Goal: Task Accomplishment & Management: Manage account settings

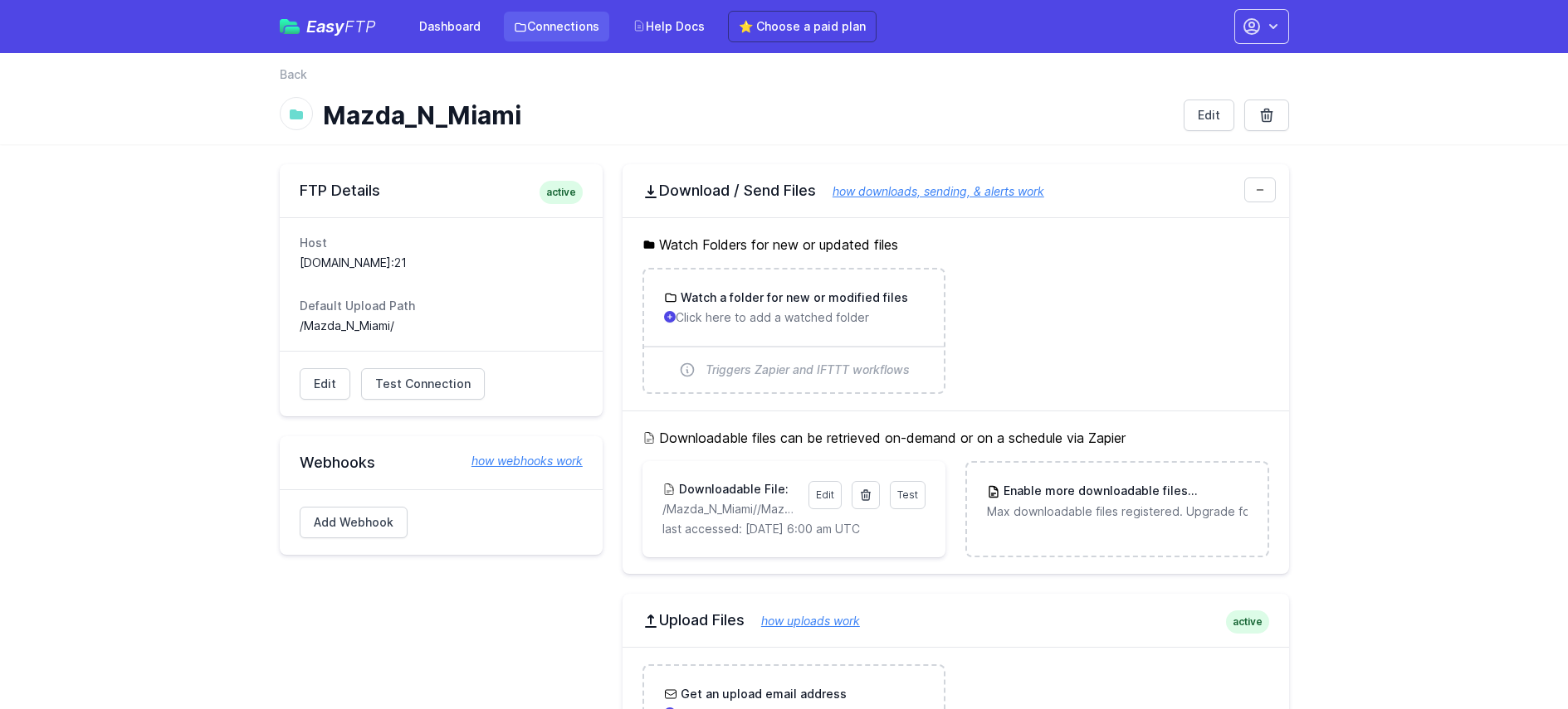
click at [570, 28] on link "Connections" at bounding box center [556, 26] width 106 height 30
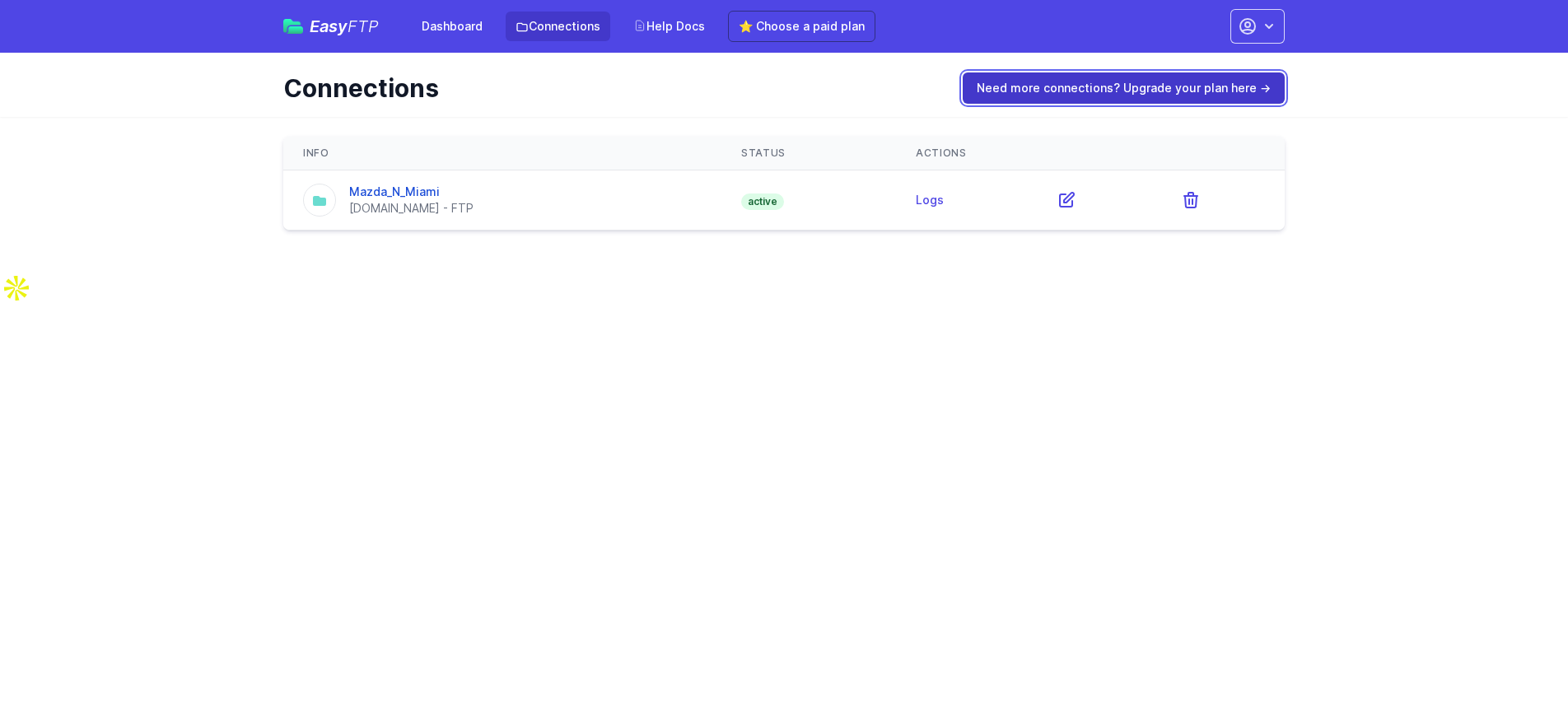
click at [1063, 90] on link "Need more connections? Upgrade your plan here →" at bounding box center [1123, 88] width 322 height 32
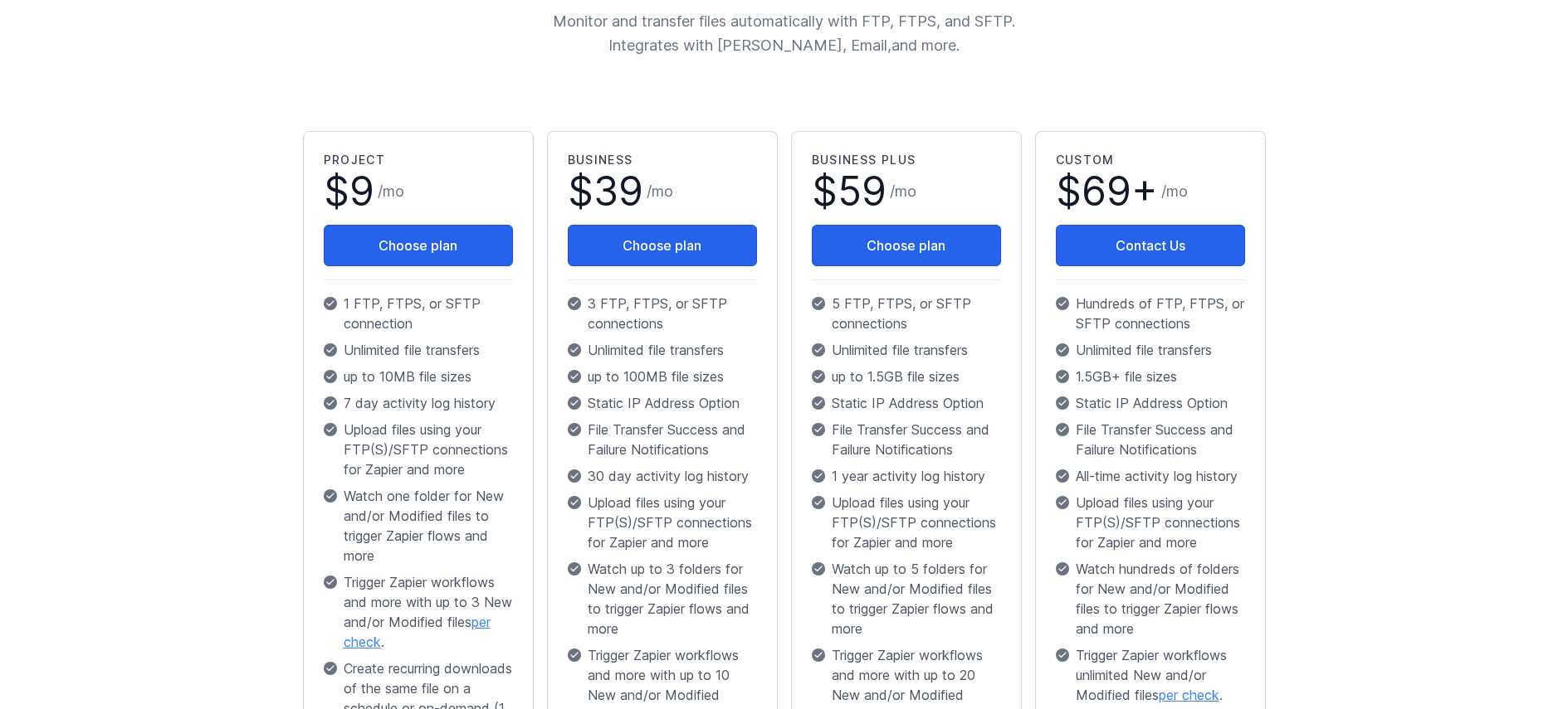
scroll to position [248, 0]
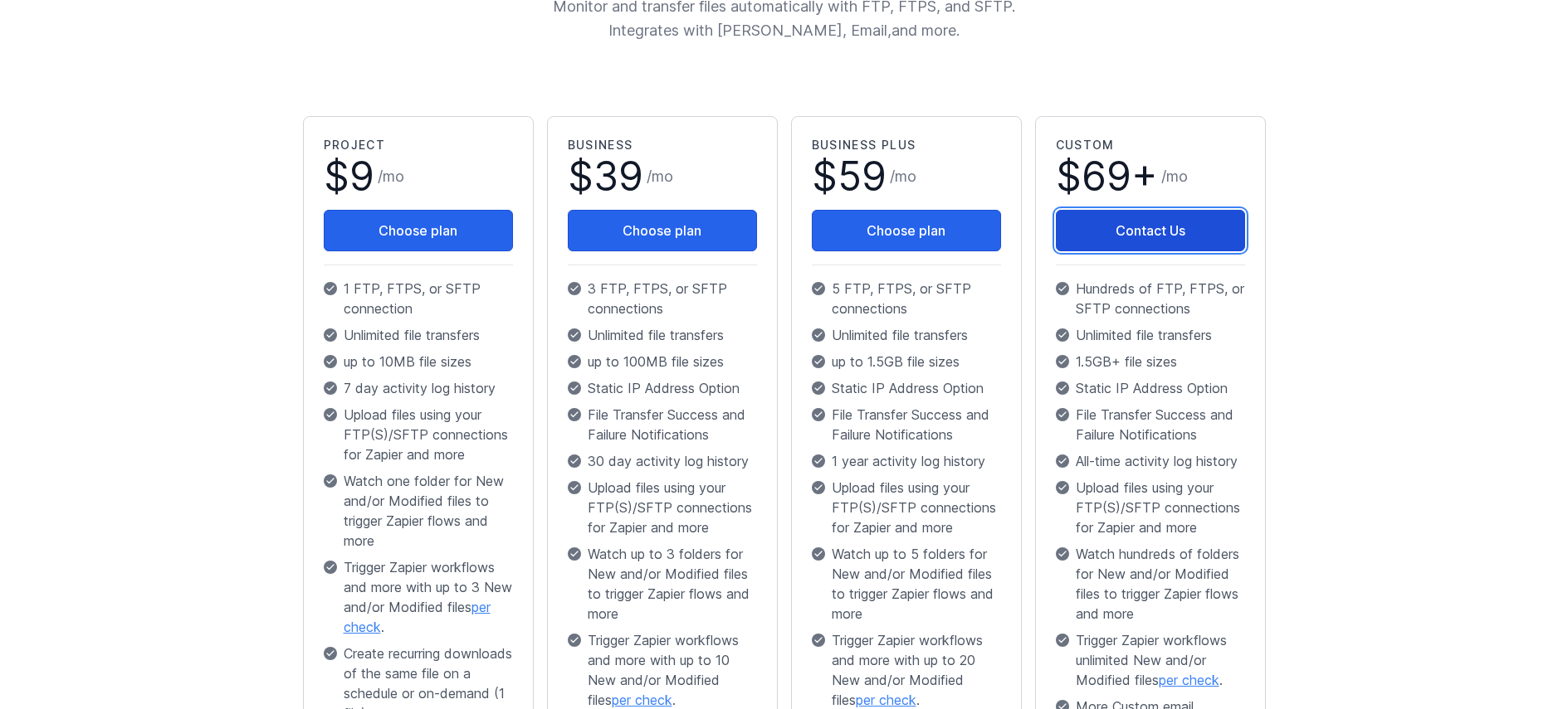
click at [1210, 229] on link "Contact Us" at bounding box center [1149, 231] width 189 height 42
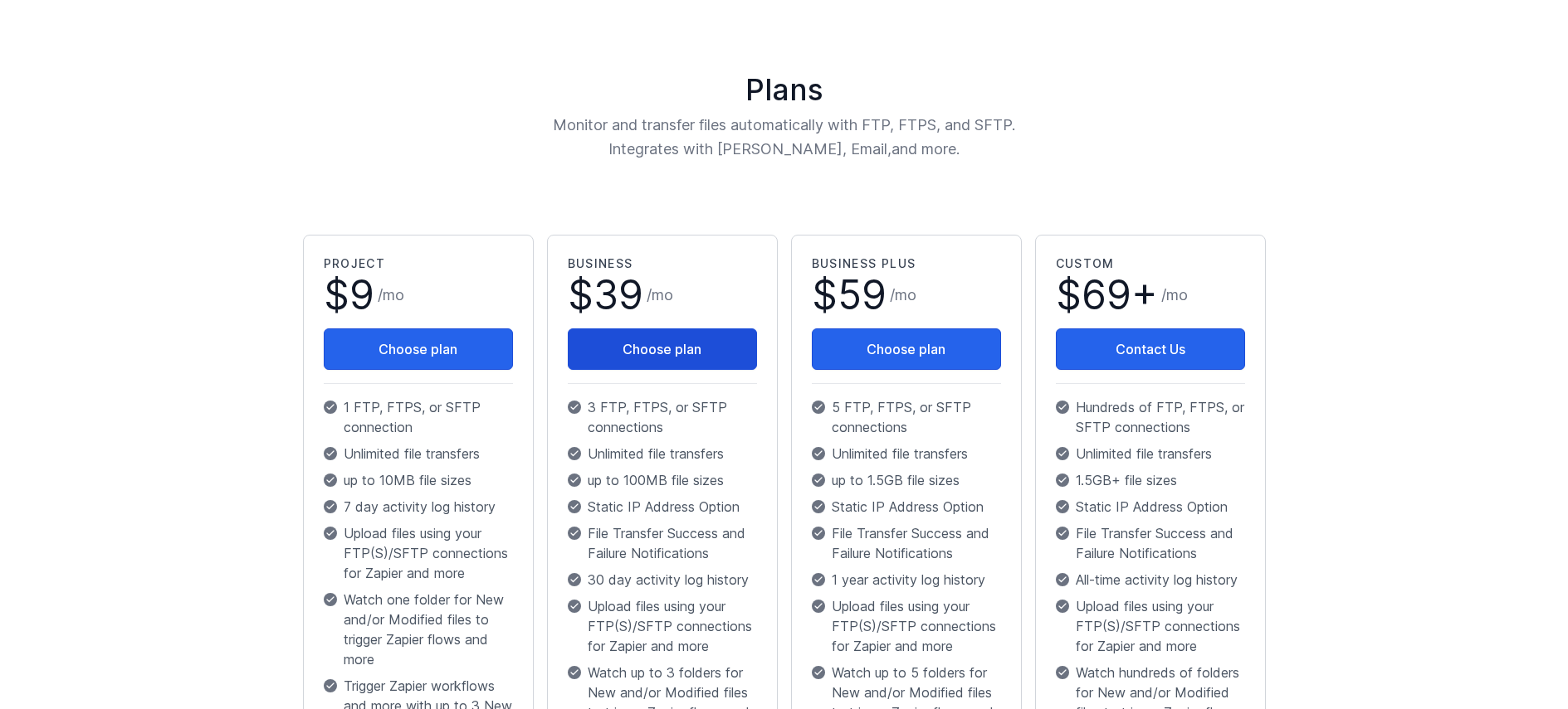
scroll to position [133, 0]
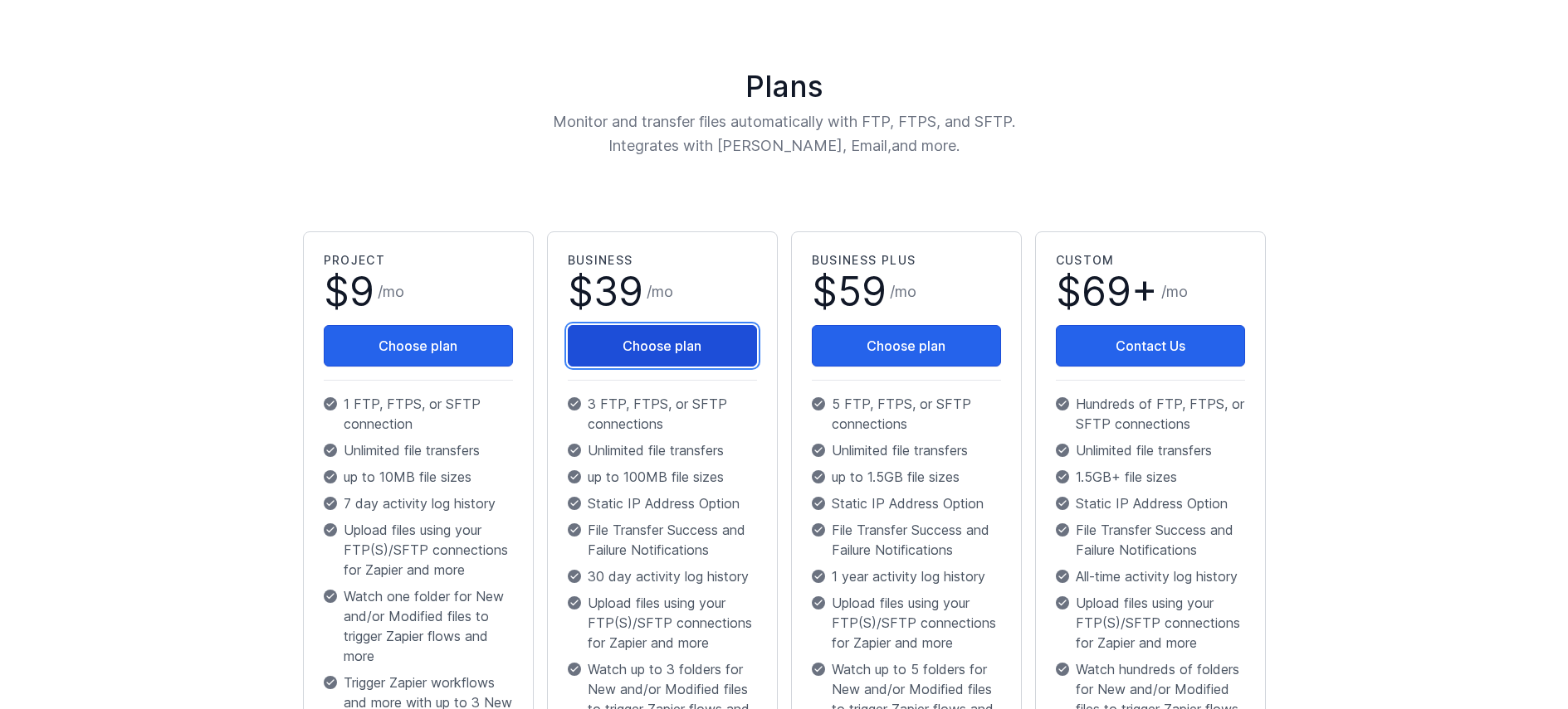
click at [694, 338] on button "Choose plan" at bounding box center [662, 346] width 189 height 42
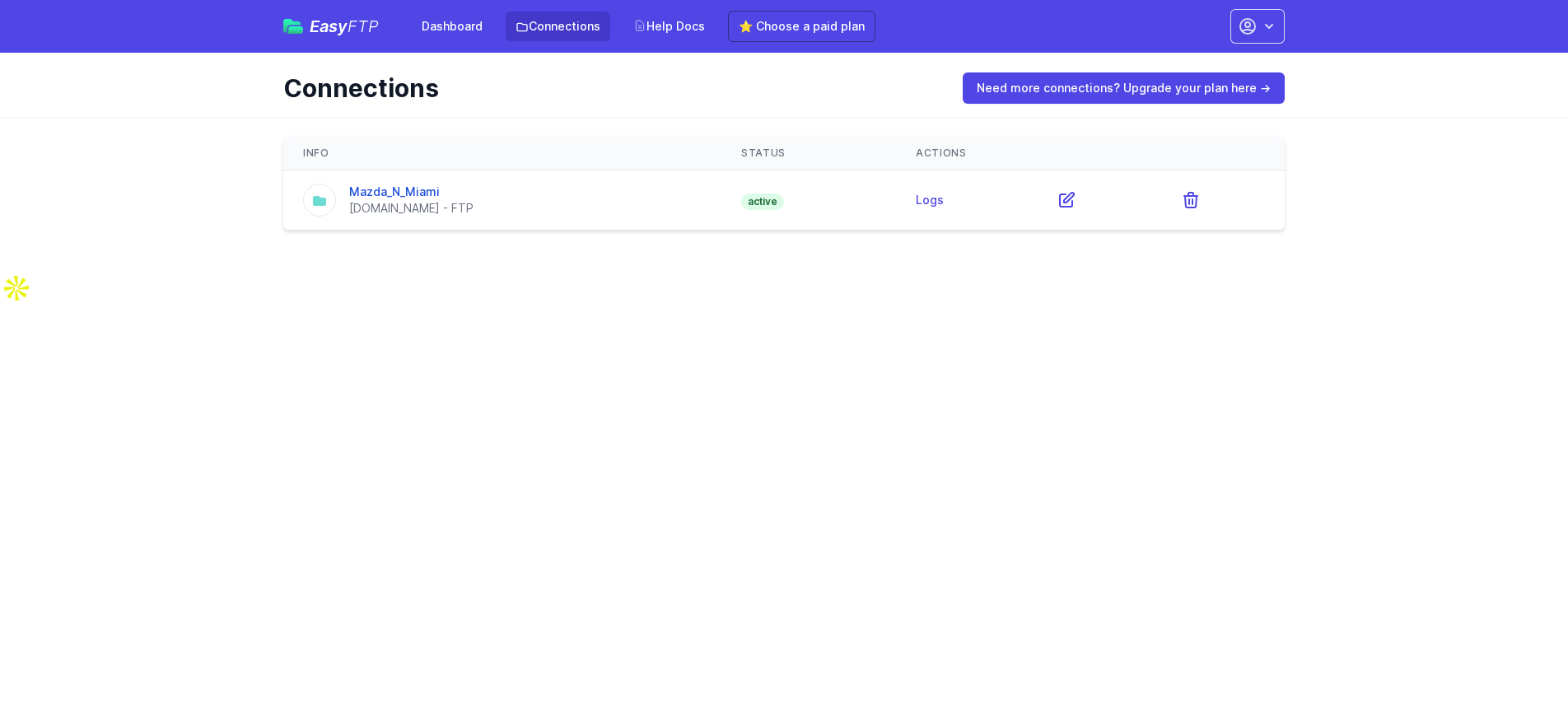
click at [471, 211] on div "Mazda_N_Miami ftp.drivehq.com - FTP" at bounding box center [502, 200] width 399 height 33
click at [422, 192] on link "Mazda_N_Miami" at bounding box center [394, 191] width 90 height 14
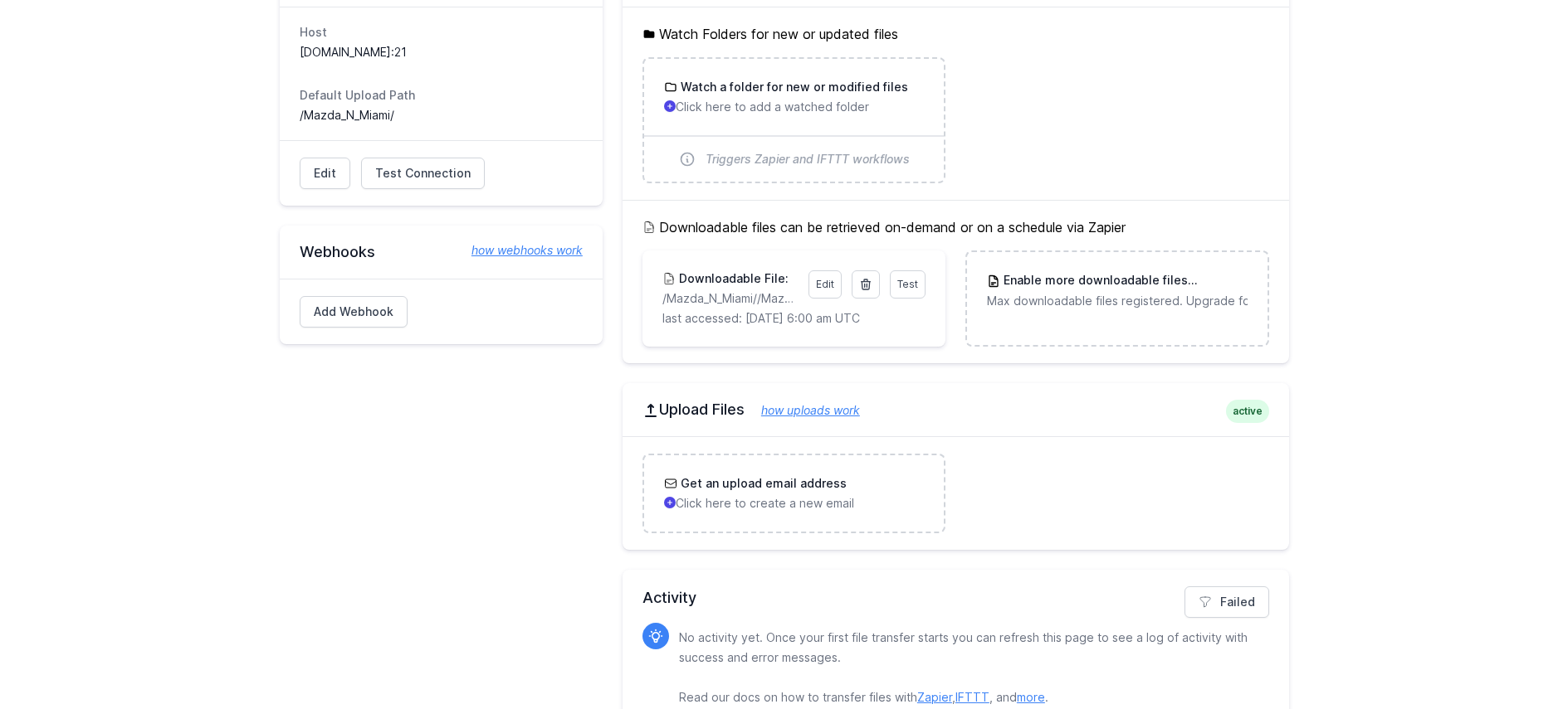
scroll to position [217, 0]
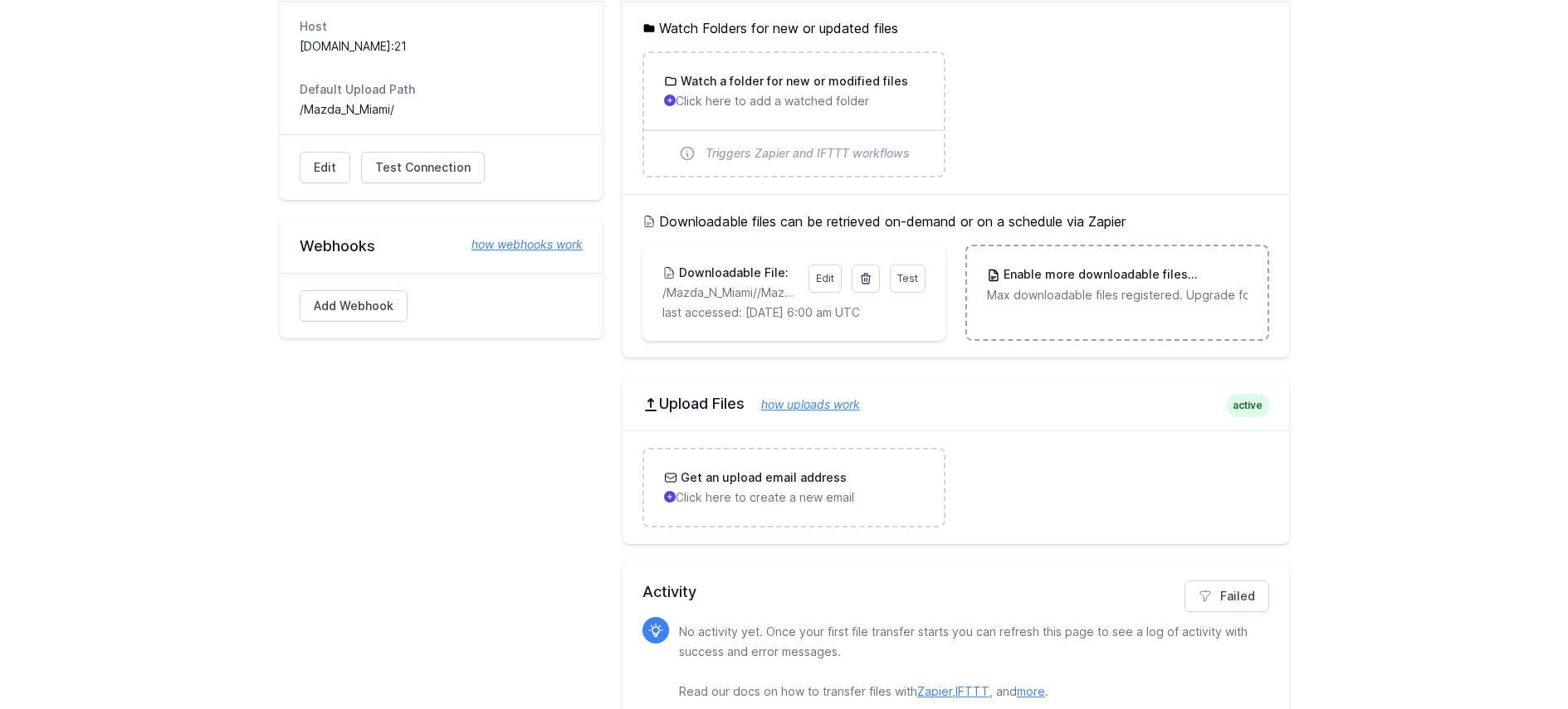
click at [1132, 297] on p "Max downloadable files registered. Upgrade for more." at bounding box center [1116, 294] width 260 height 16
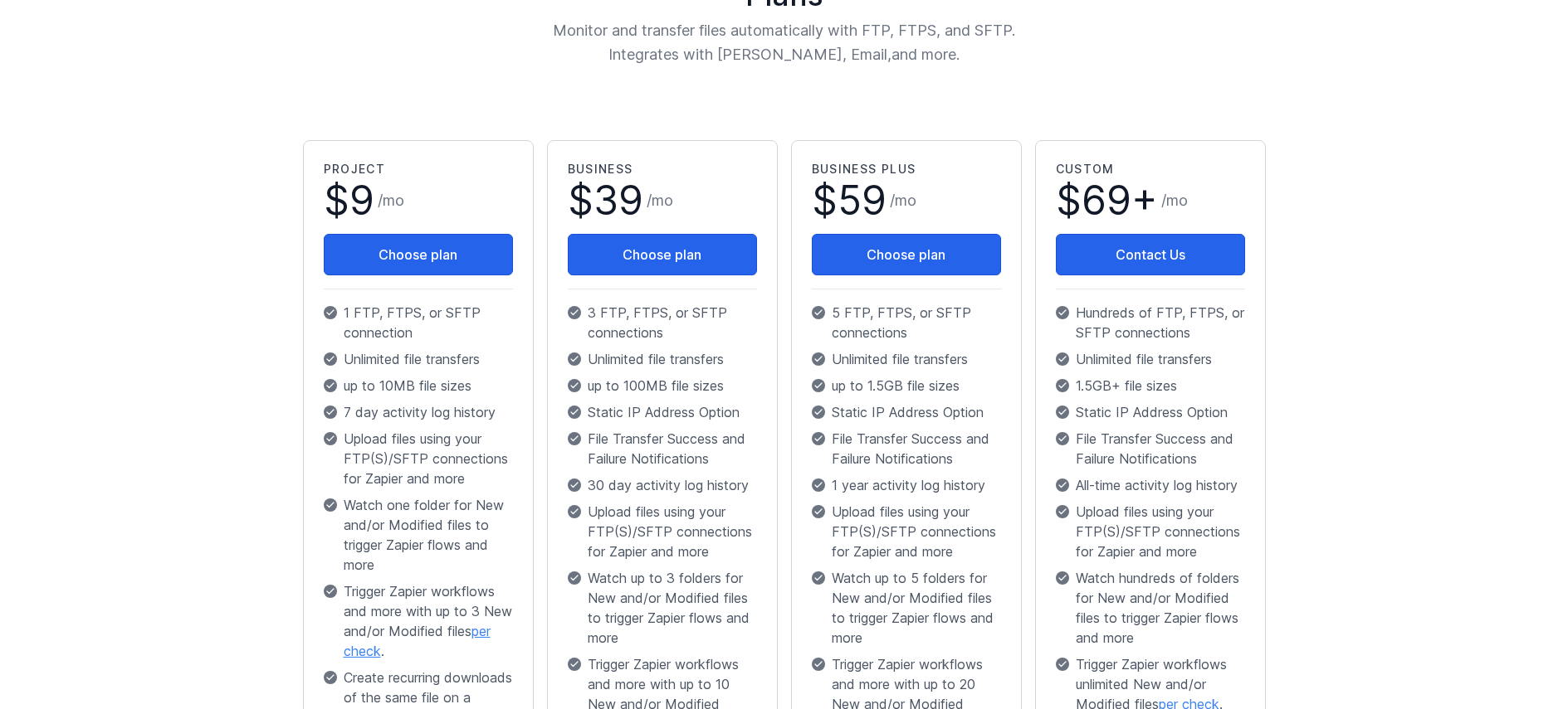
scroll to position [265, 0]
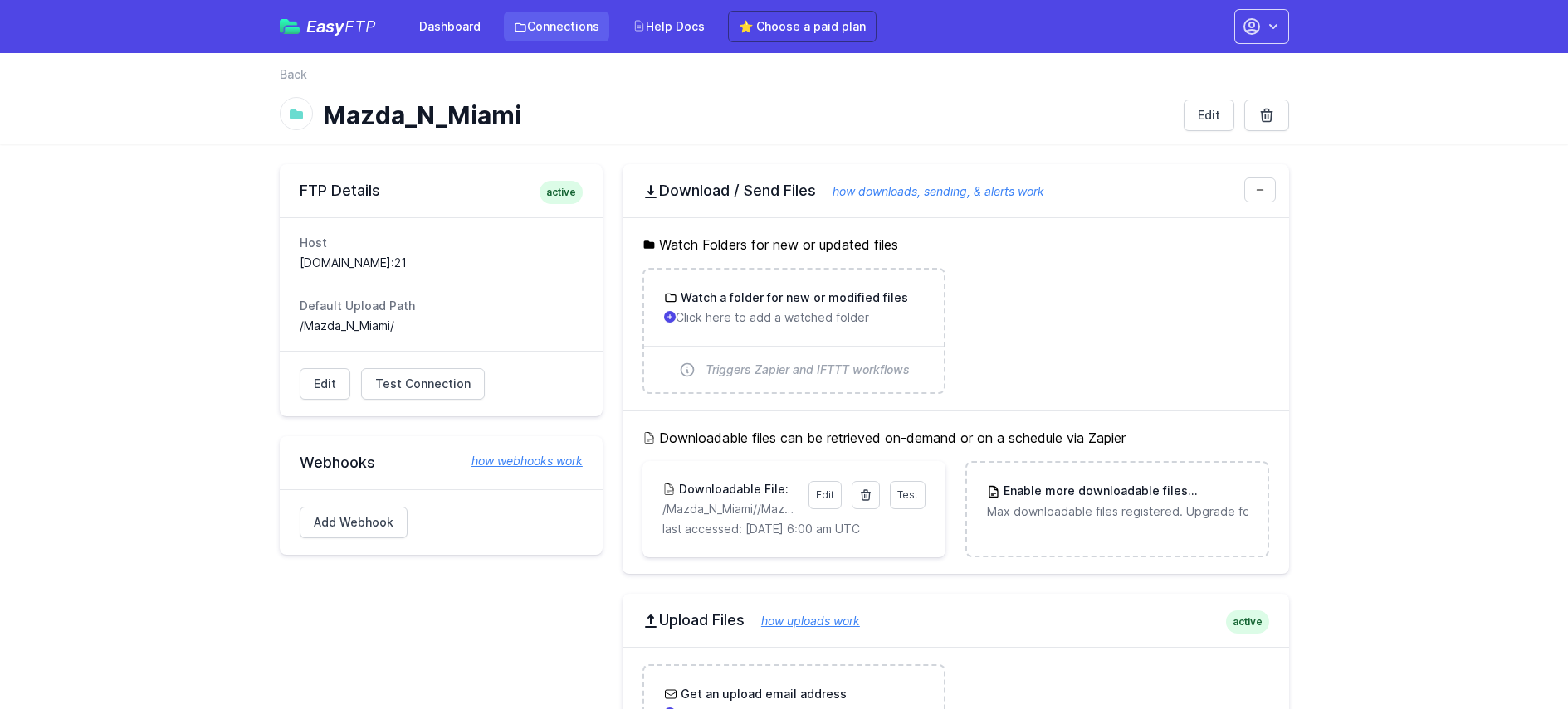
click at [571, 18] on link "Connections" at bounding box center [556, 26] width 106 height 30
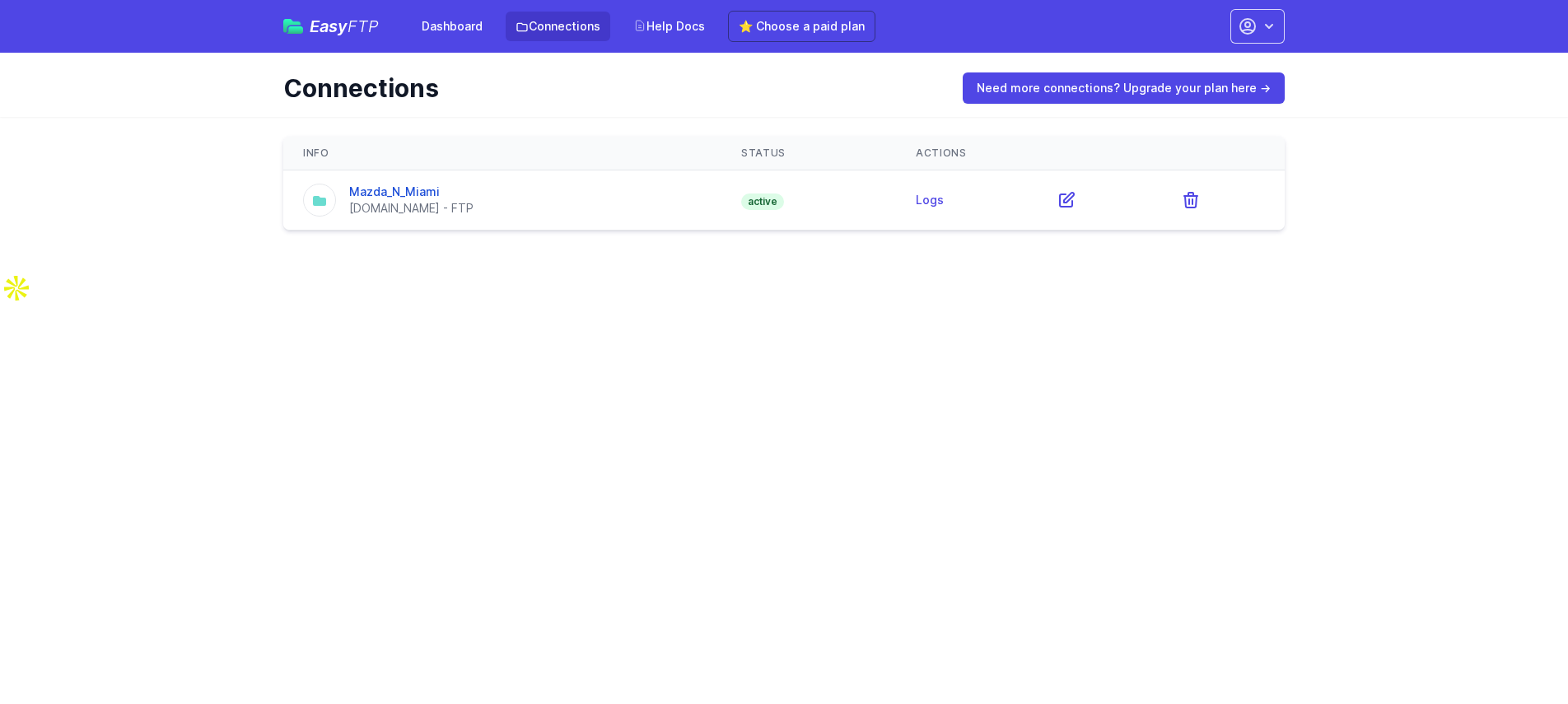
click at [477, 208] on div "Mazda_N_Miami ftp.drivehq.com - FTP" at bounding box center [502, 200] width 399 height 33
click at [552, 204] on div "Mazda_N_Miami ftp.drivehq.com - FTP" at bounding box center [502, 200] width 399 height 33
click at [397, 187] on link "Mazda_N_Miami" at bounding box center [394, 191] width 90 height 14
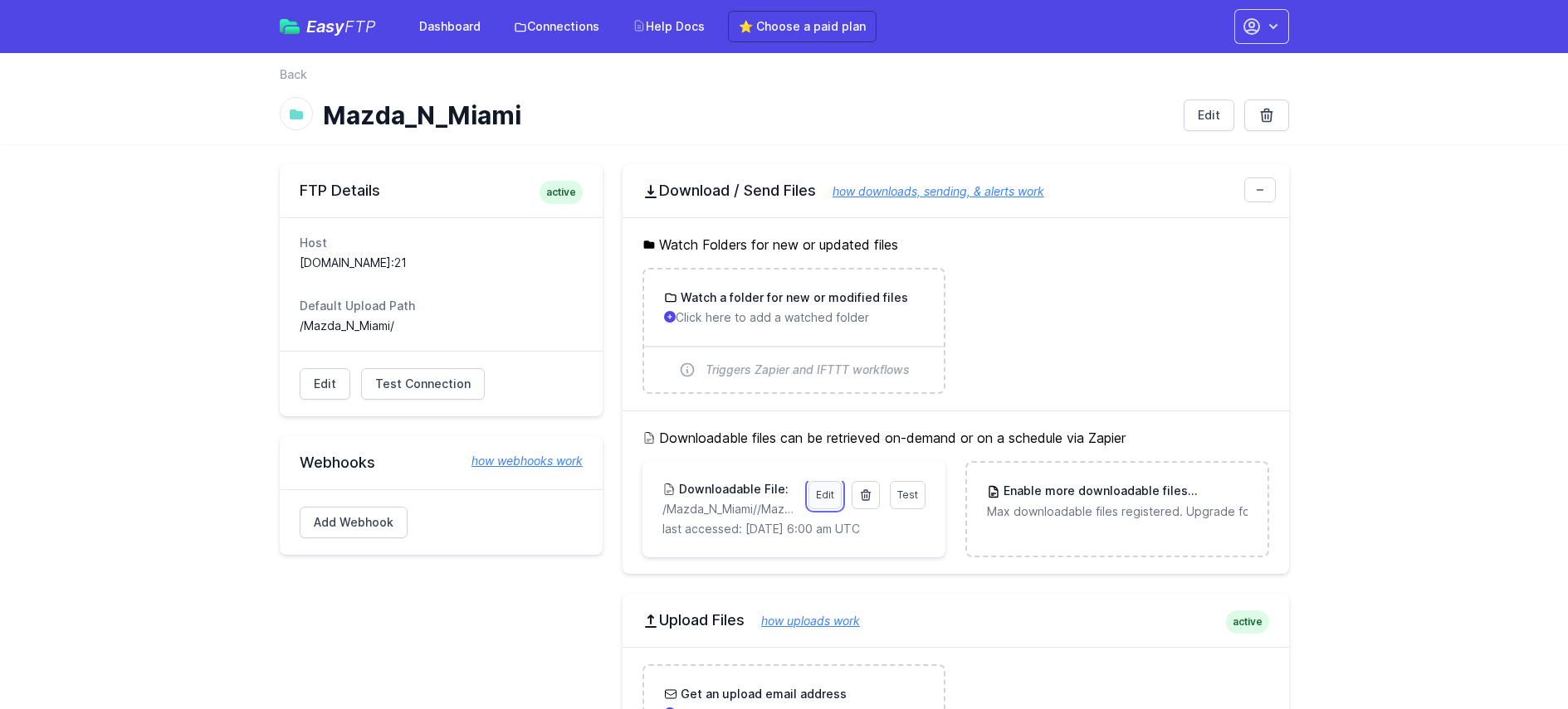
click at [821, 493] on link "Edit" at bounding box center [825, 495] width 33 height 28
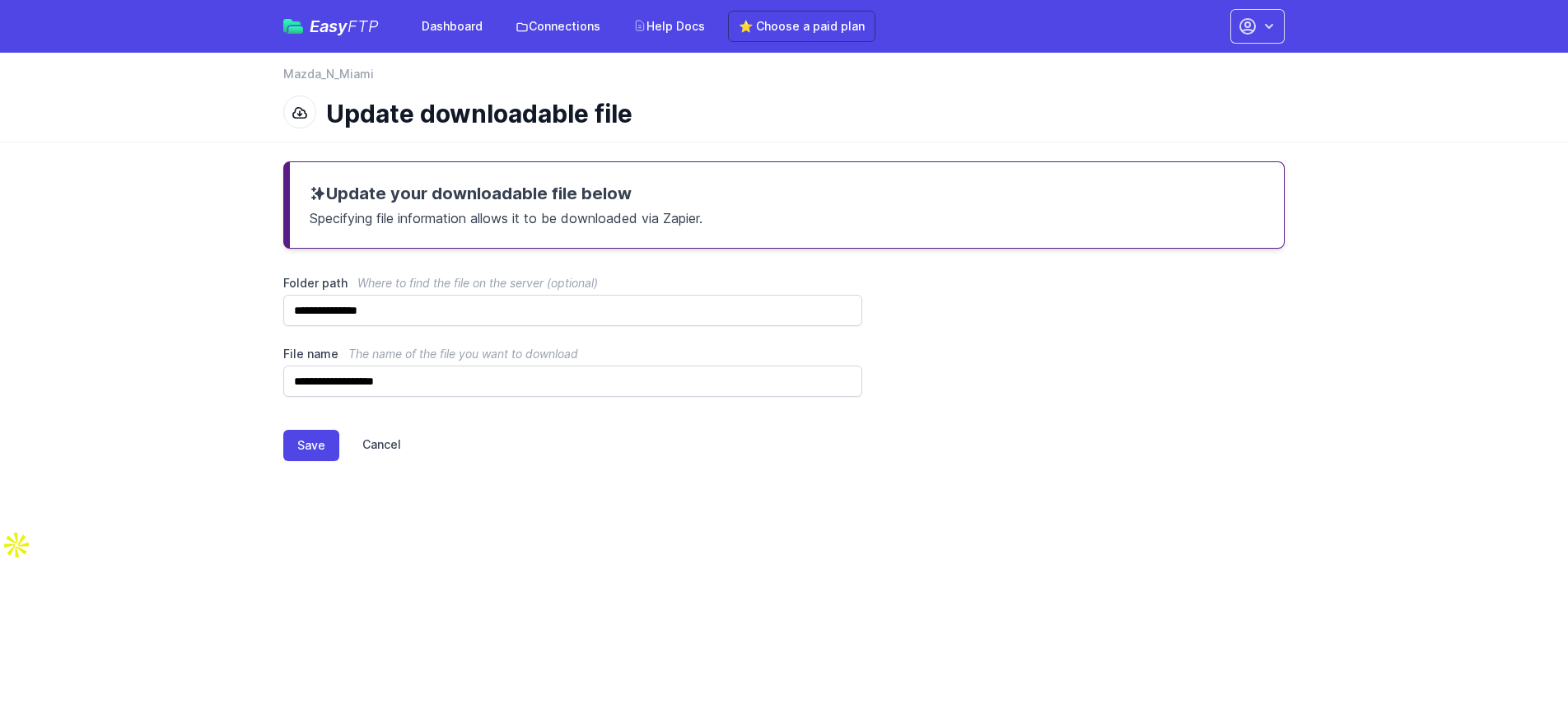
click at [372, 443] on link "Cancel" at bounding box center [370, 445] width 62 height 32
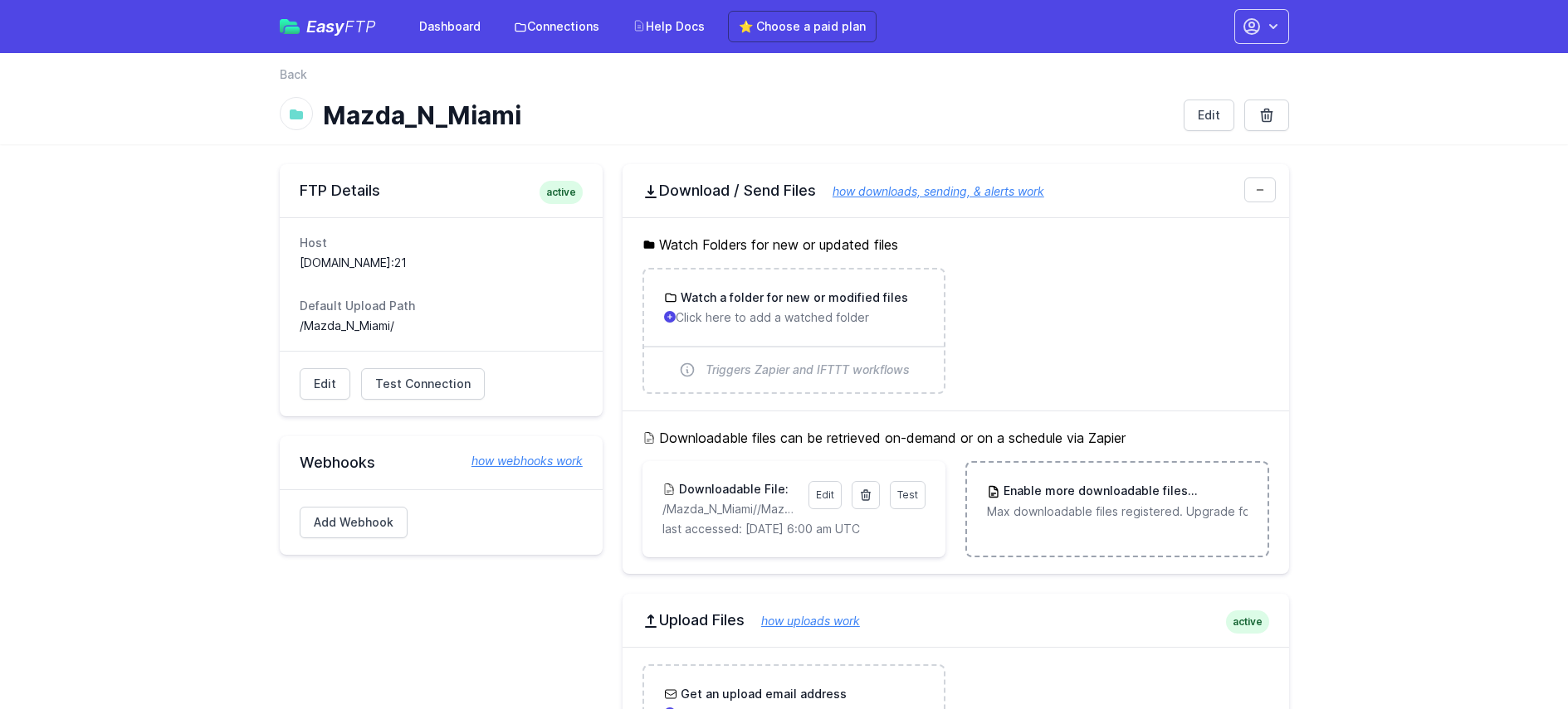
click at [1044, 499] on h3 "Enable more downloadable files Upgrade" at bounding box center [1123, 491] width 246 height 17
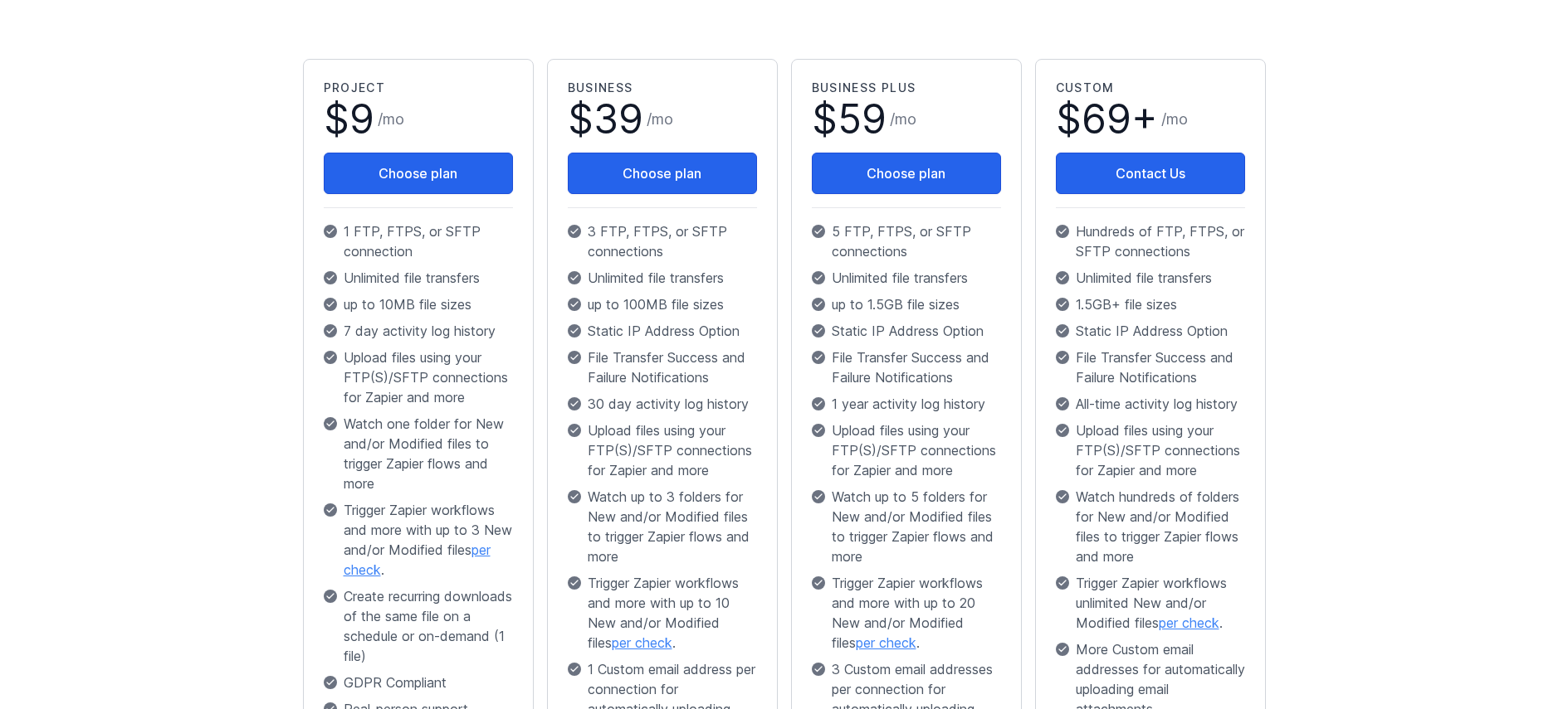
scroll to position [401, 0]
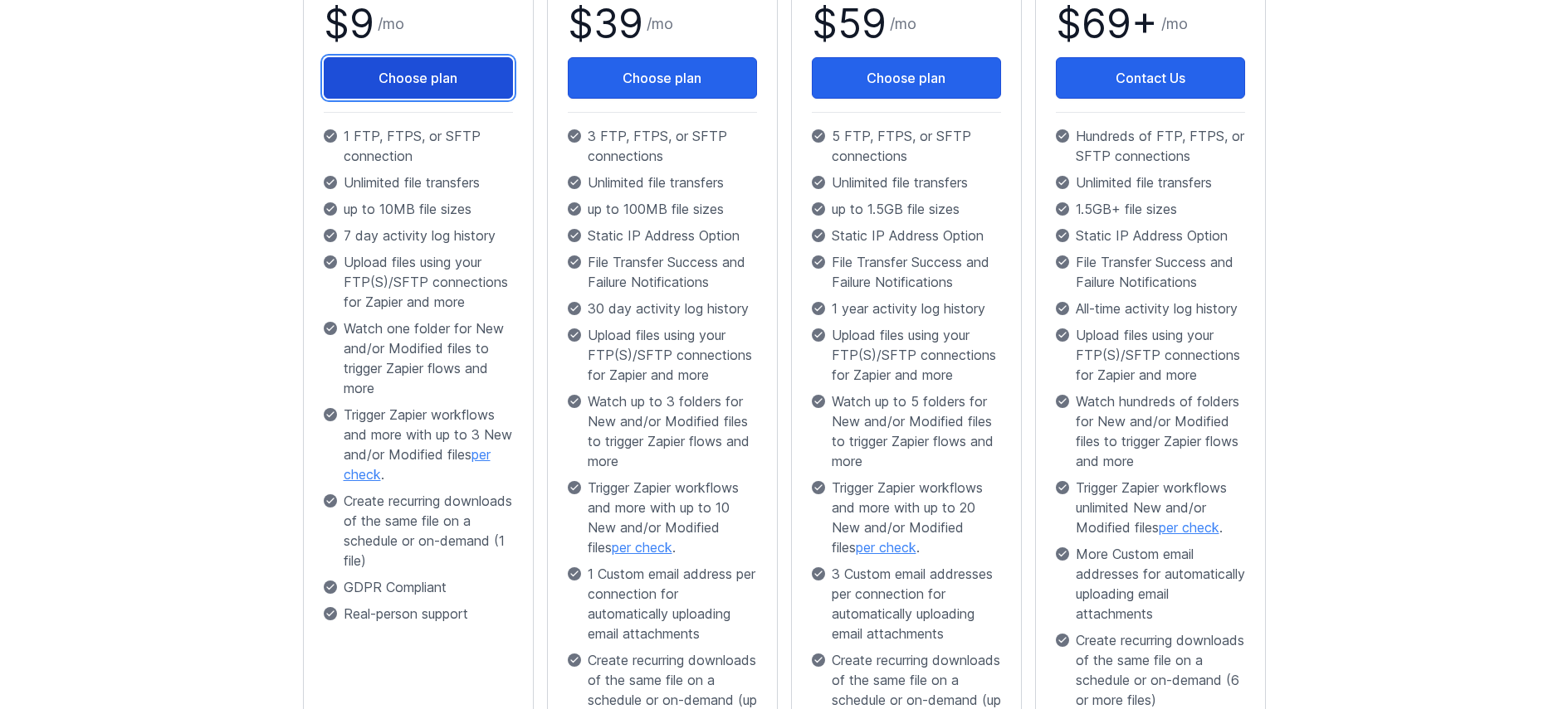
click at [483, 78] on button "Choose plan" at bounding box center [418, 77] width 189 height 42
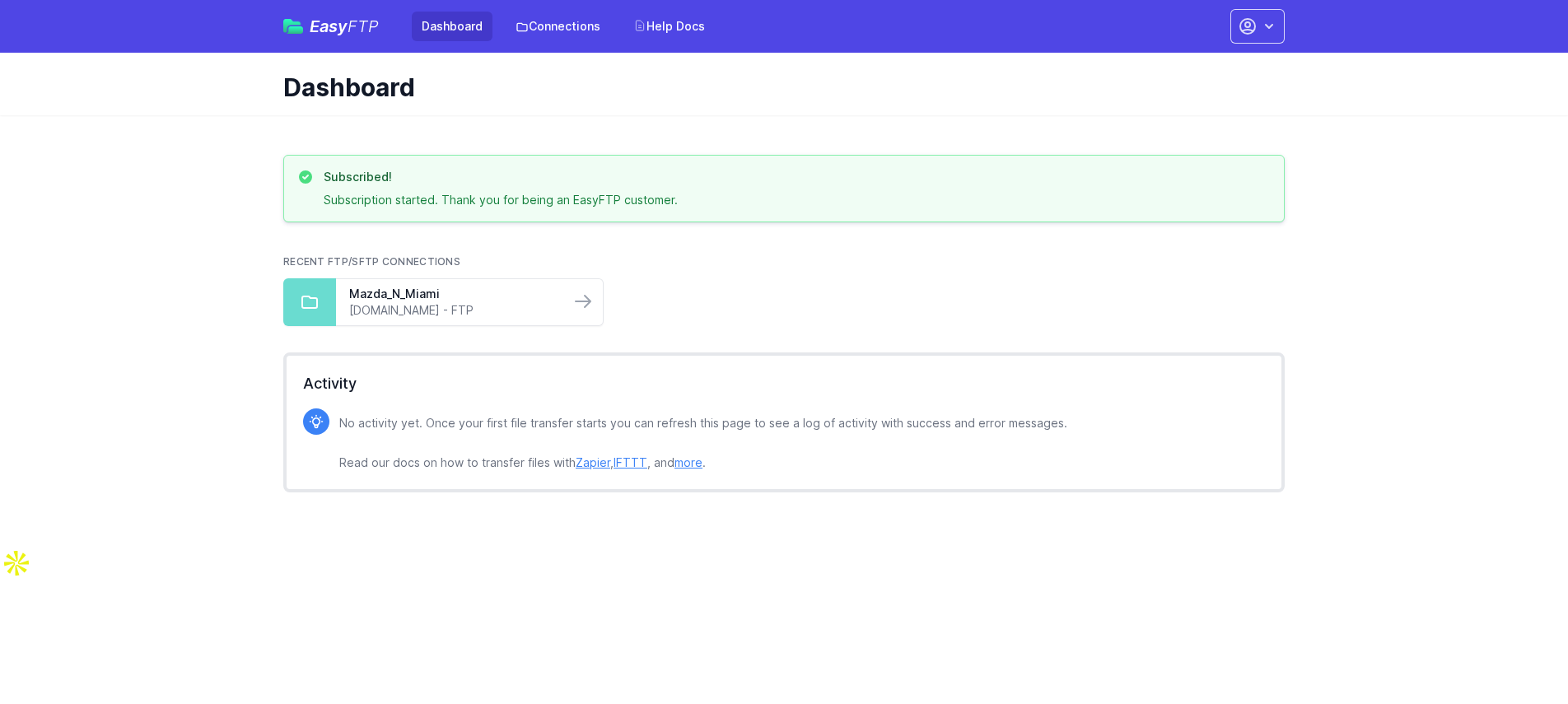
click at [1222, 20] on div "Account Settings Your Profile Contact EasyFTP Set up Zapier Sign out" at bounding box center [1252, 26] width 64 height 35
click at [1246, 22] on icon "button" at bounding box center [1247, 26] width 14 height 14
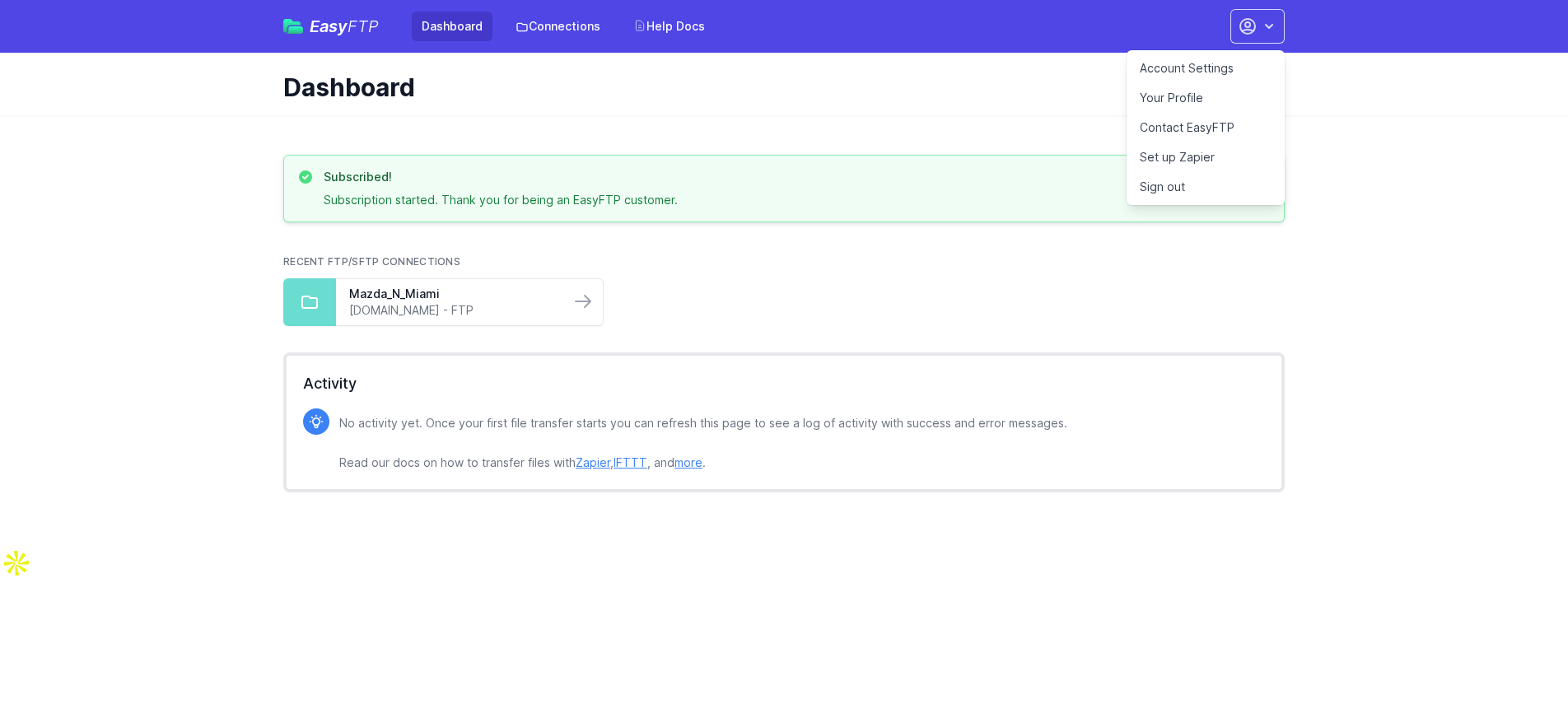
click at [1171, 62] on link "Account Settings" at bounding box center [1206, 68] width 158 height 30
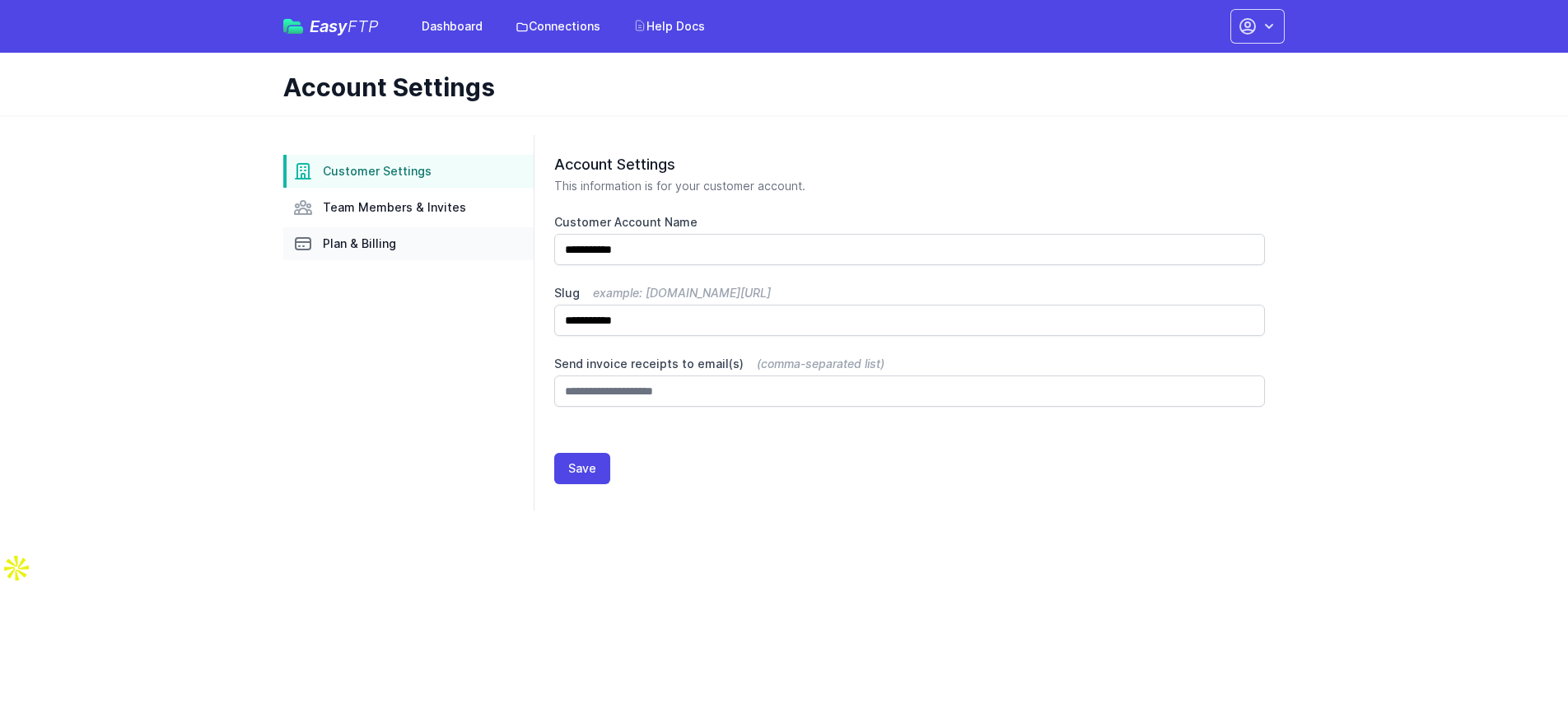
click at [353, 239] on span "Plan & Billing" at bounding box center [360, 243] width 73 height 16
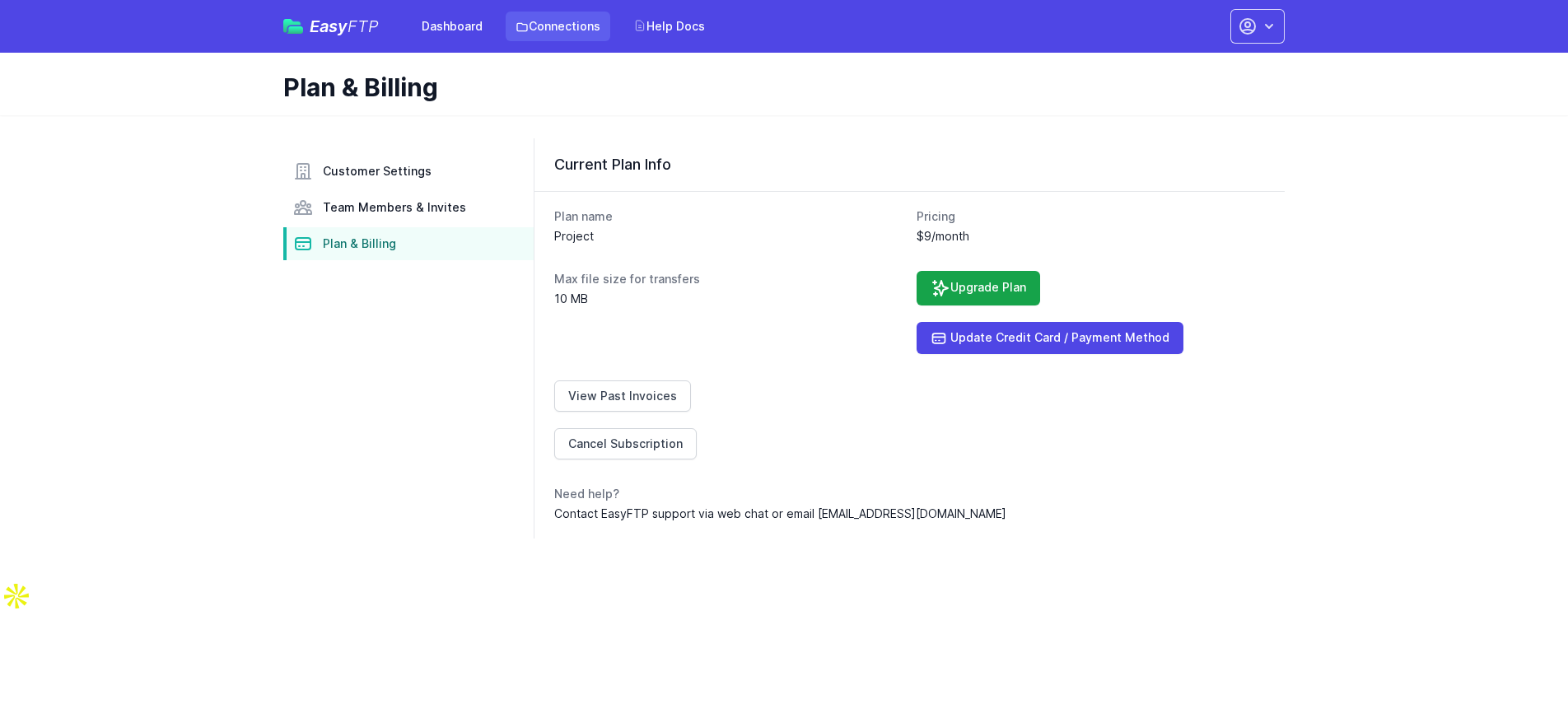
click at [542, 27] on link "Connections" at bounding box center [558, 26] width 105 height 30
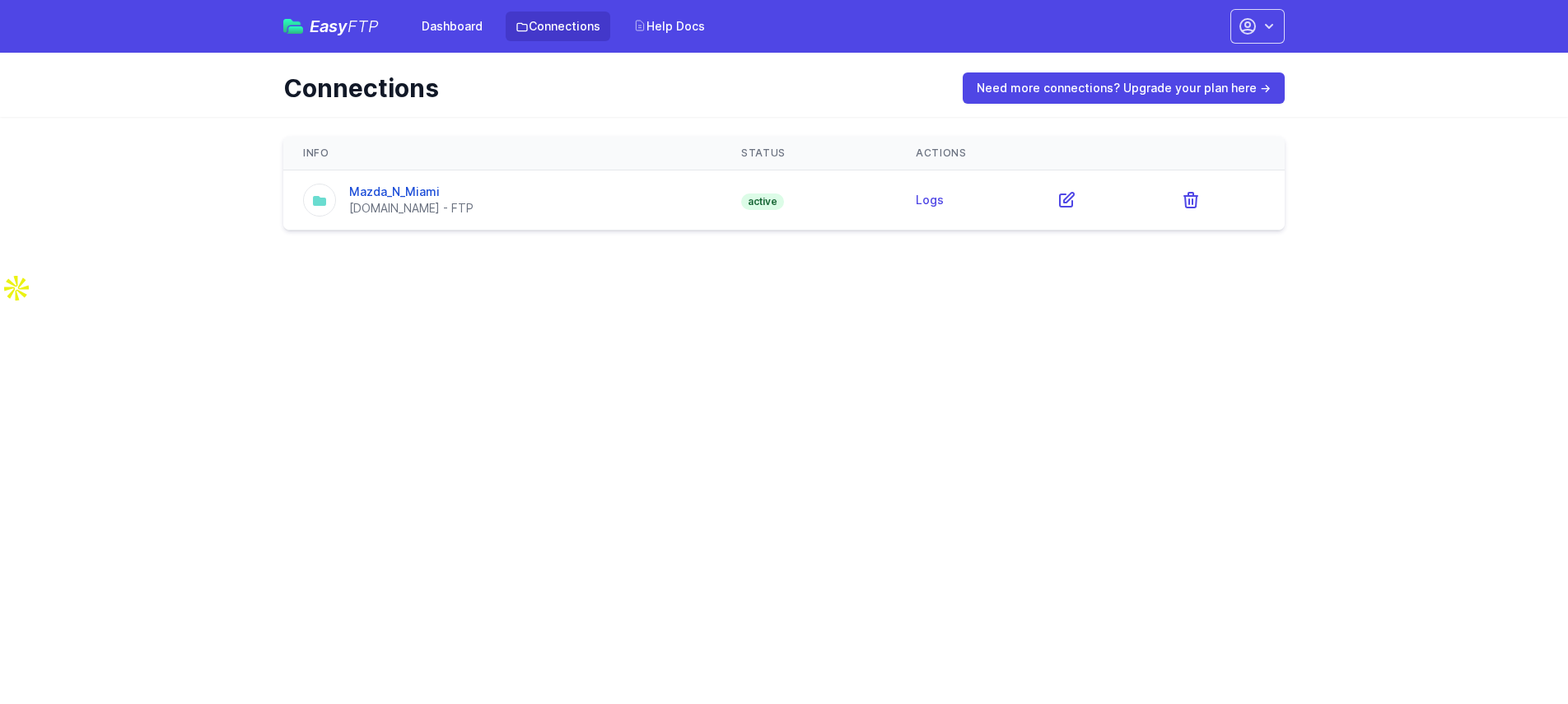
click at [416, 181] on td "Mazda_N_Miami ftp.drivehq.com - FTP" at bounding box center [503, 200] width 438 height 61
click at [414, 194] on link "Mazda_N_Miami" at bounding box center [394, 191] width 90 height 14
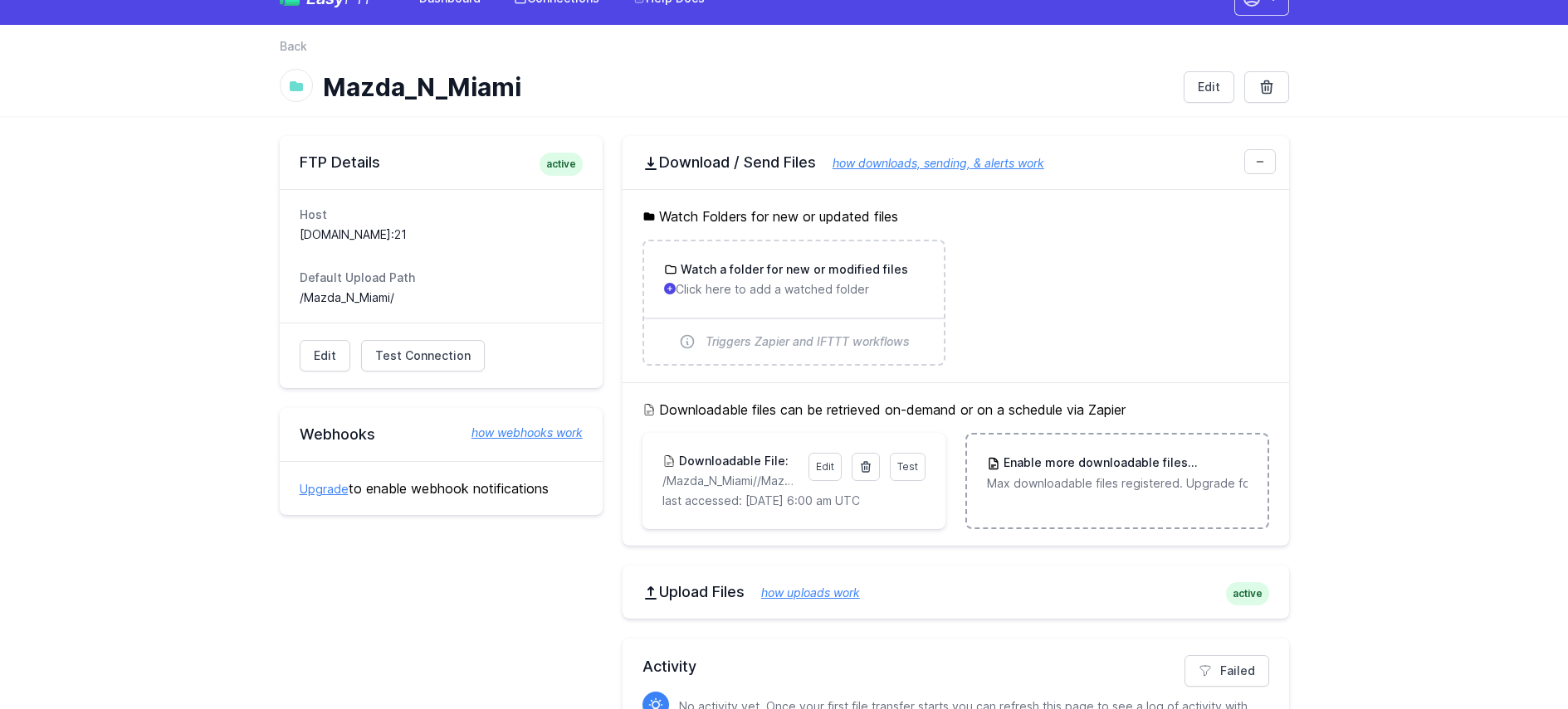
scroll to position [43, 0]
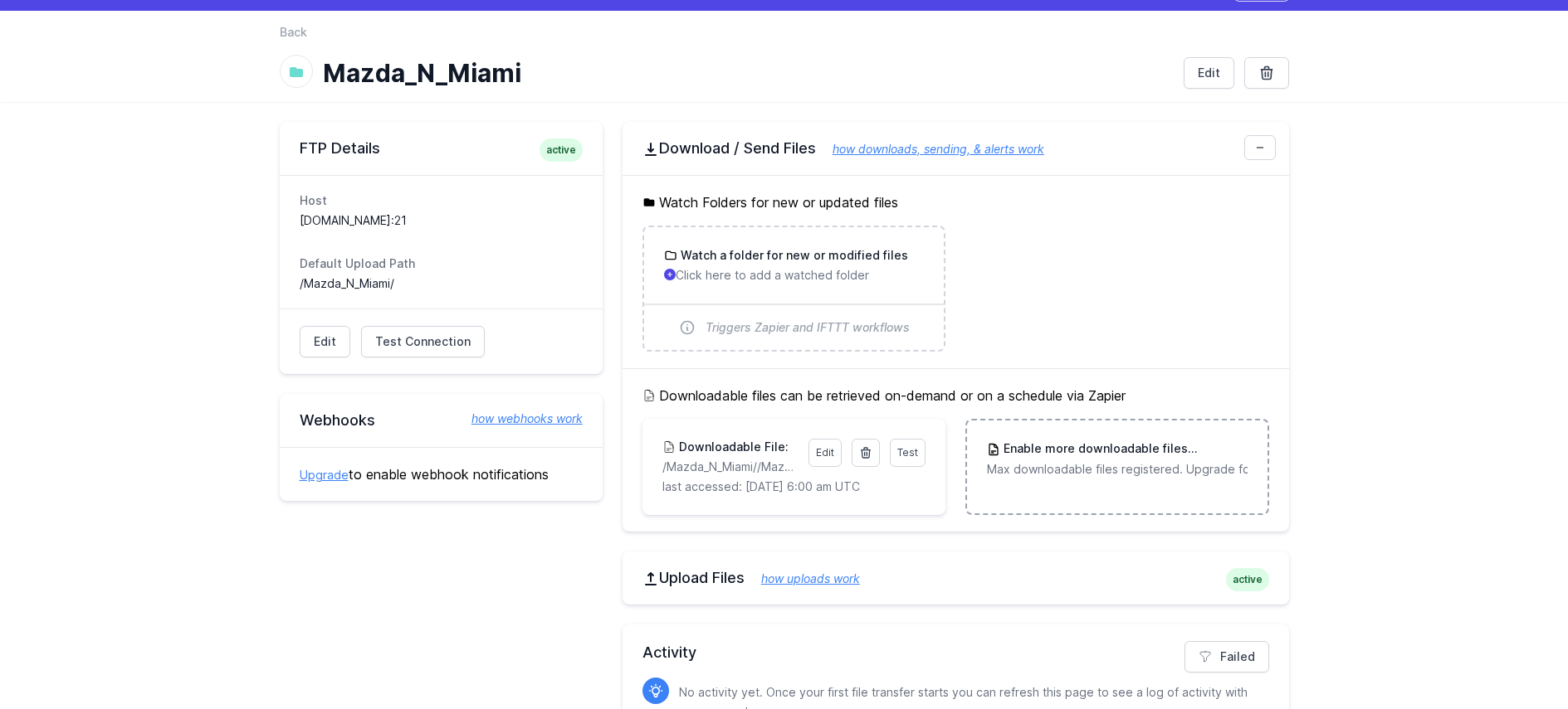
click at [1053, 448] on h3 "Enable more downloadable files Upgrade" at bounding box center [1123, 449] width 246 height 17
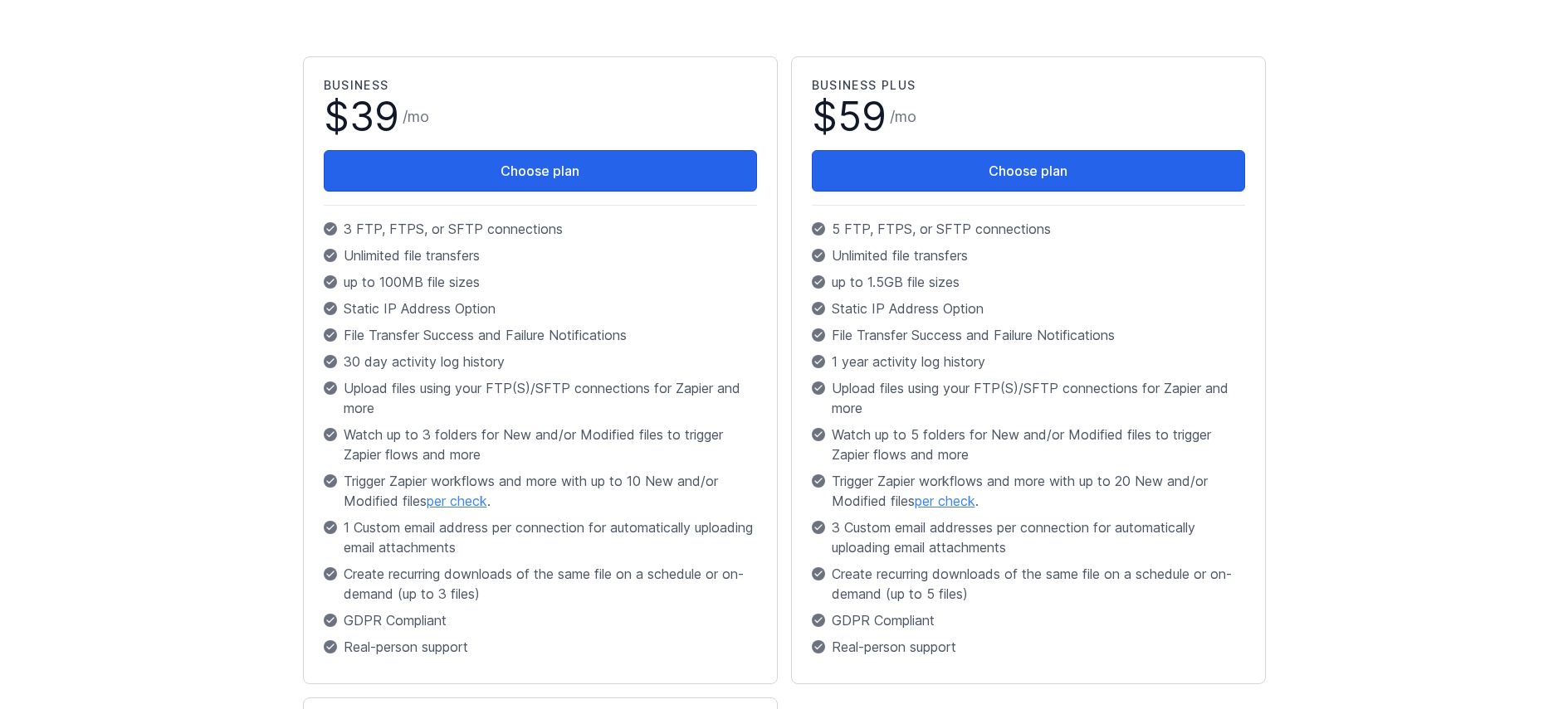
scroll to position [458, 0]
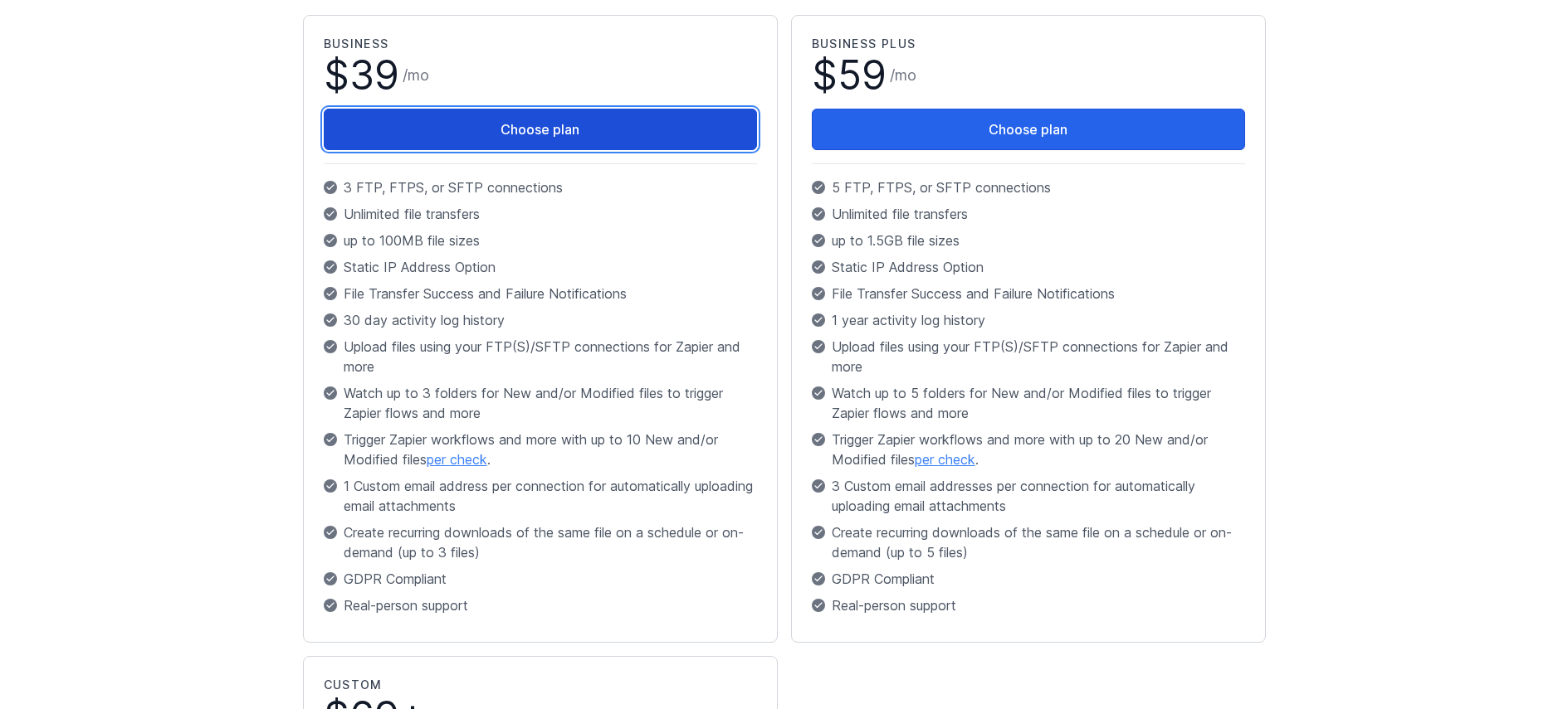
click at [668, 120] on button "Choose plan" at bounding box center [540, 129] width 433 height 42
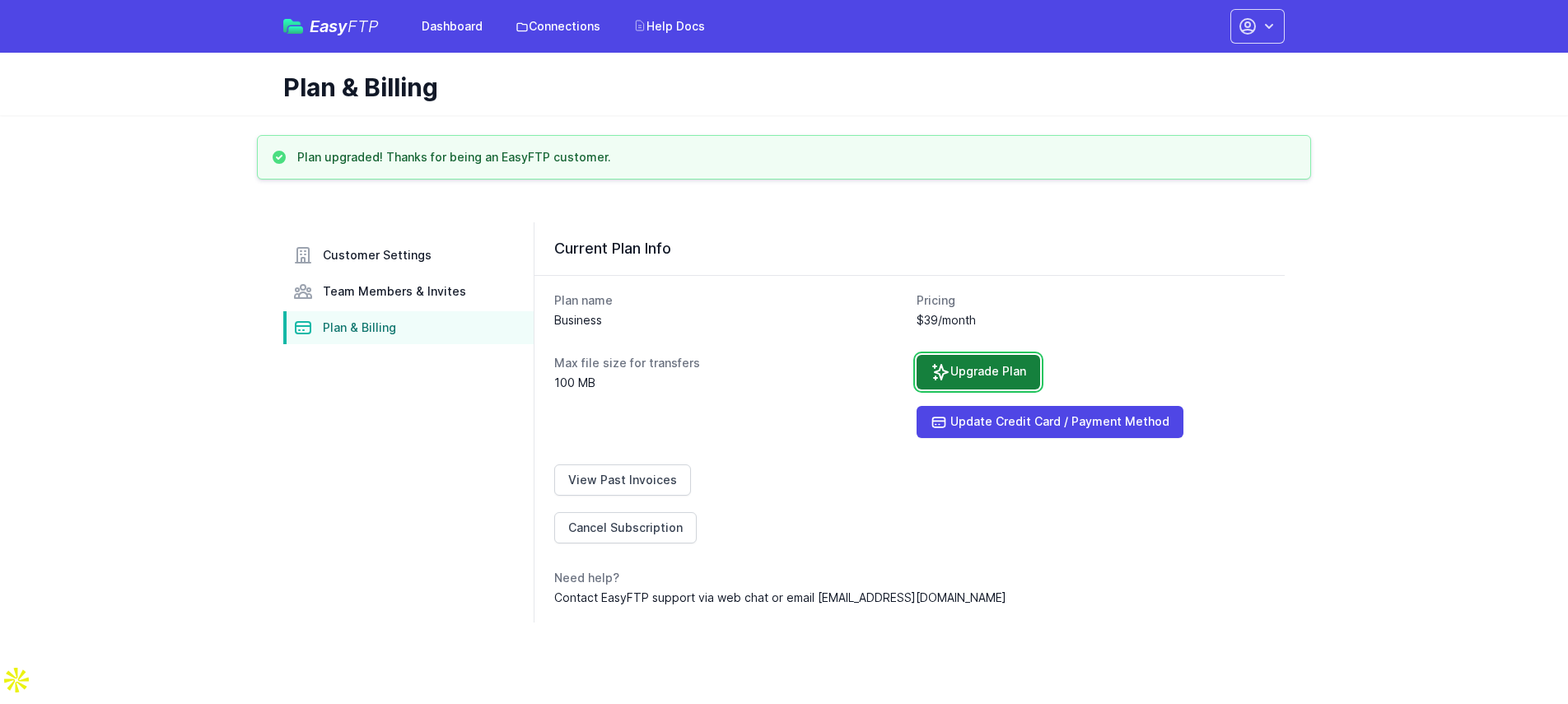
click at [979, 372] on link "Upgrade Plan" at bounding box center [978, 372] width 123 height 35
click at [346, 332] on span "Plan & Billing" at bounding box center [360, 327] width 73 height 16
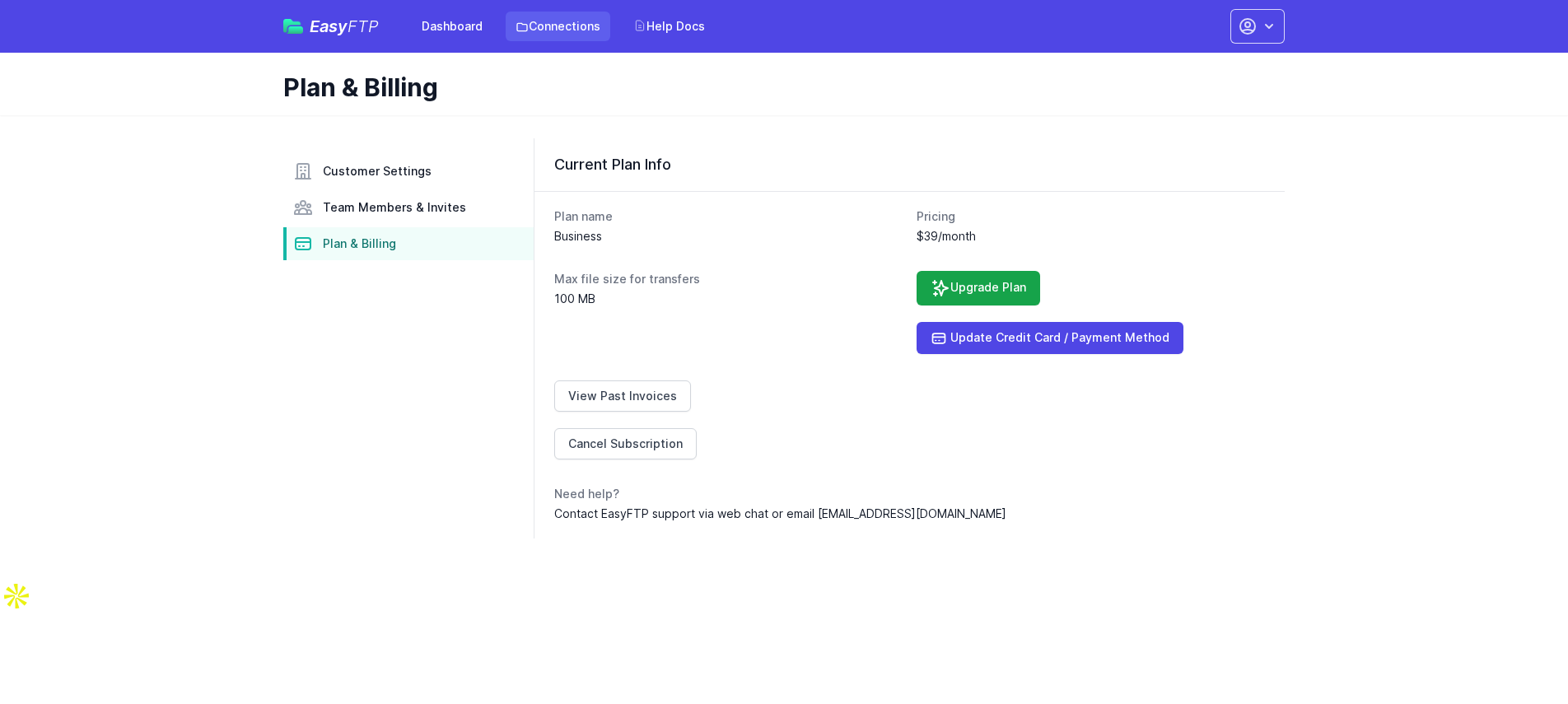
click at [541, 30] on link "Connections" at bounding box center [558, 26] width 105 height 30
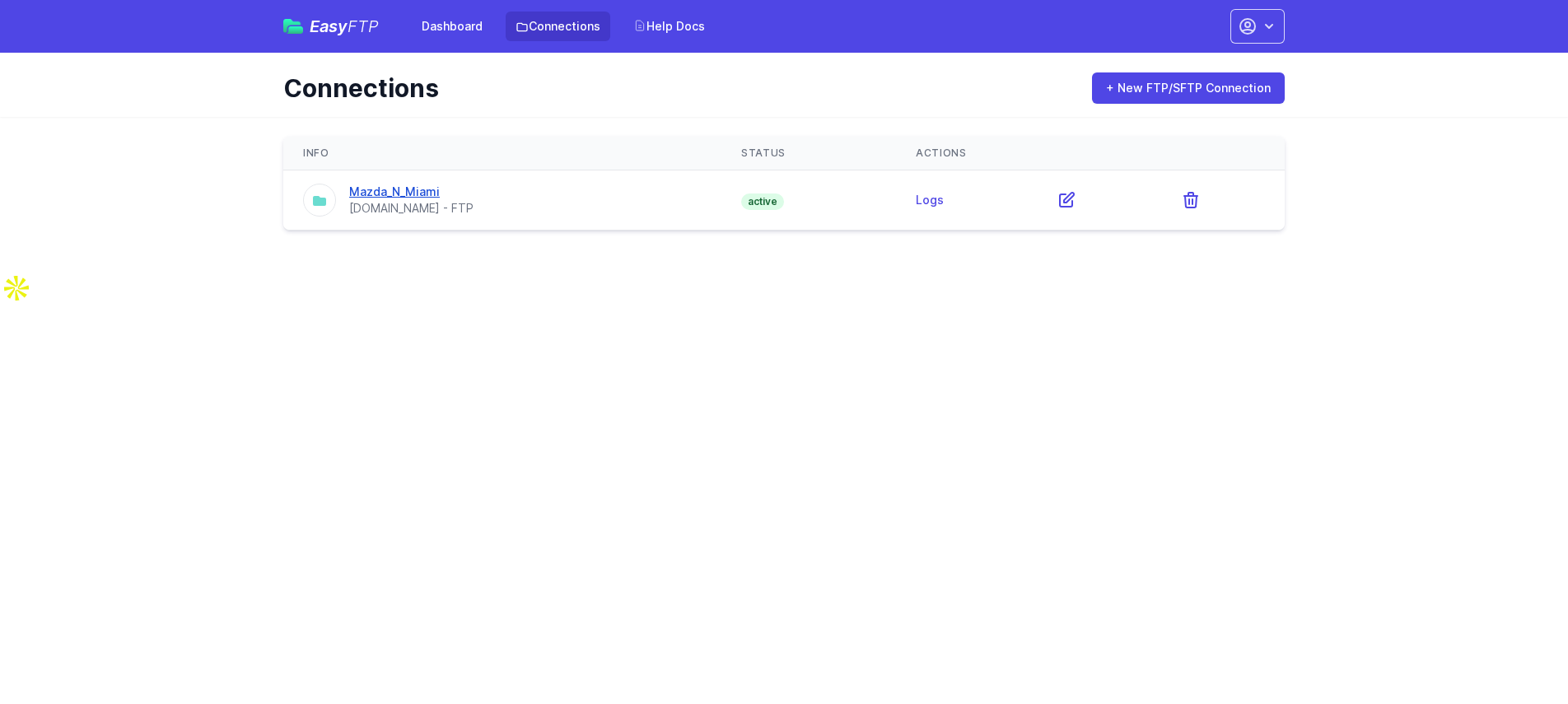
click at [426, 195] on link "Mazda_N_Miami" at bounding box center [394, 191] width 90 height 14
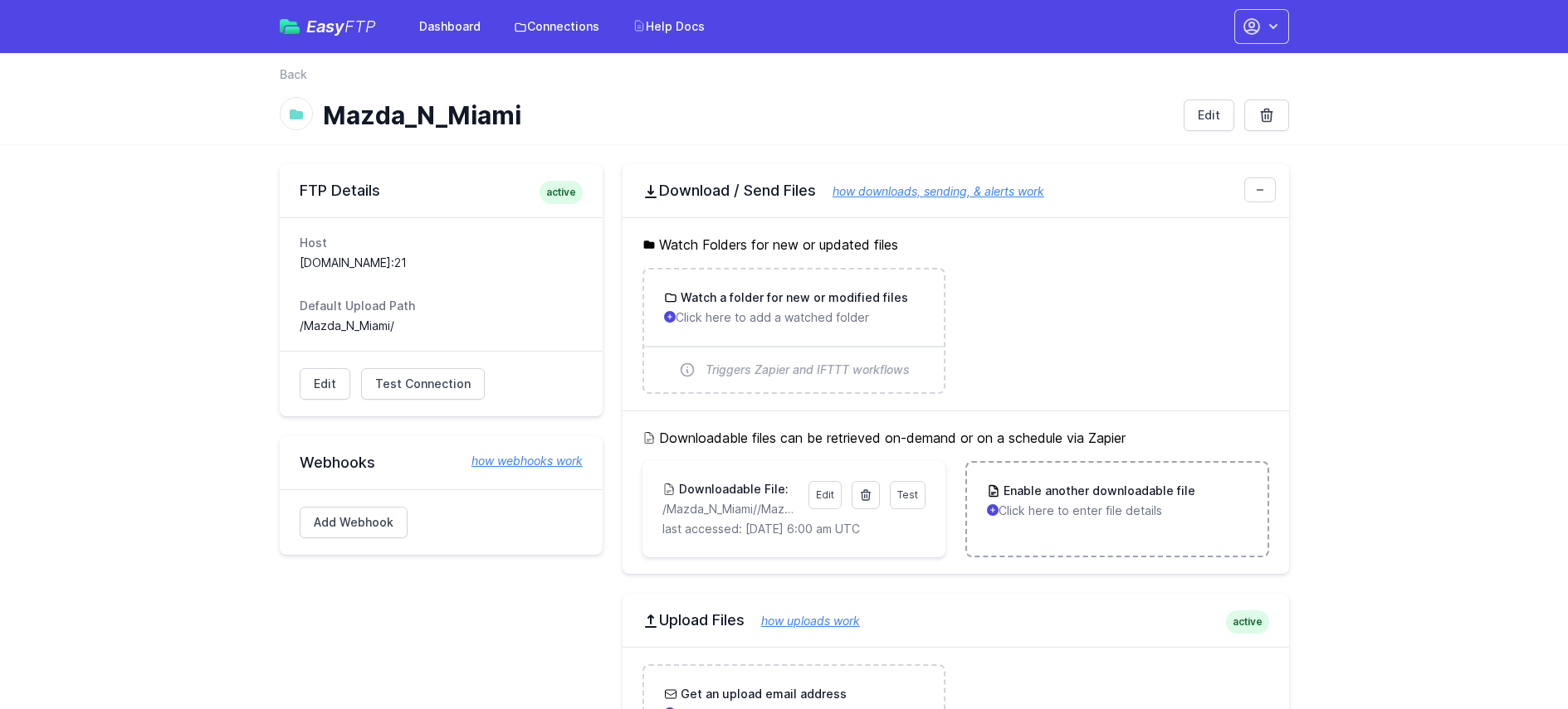
click at [1107, 514] on p "Click here to enter file details" at bounding box center [1116, 510] width 260 height 16
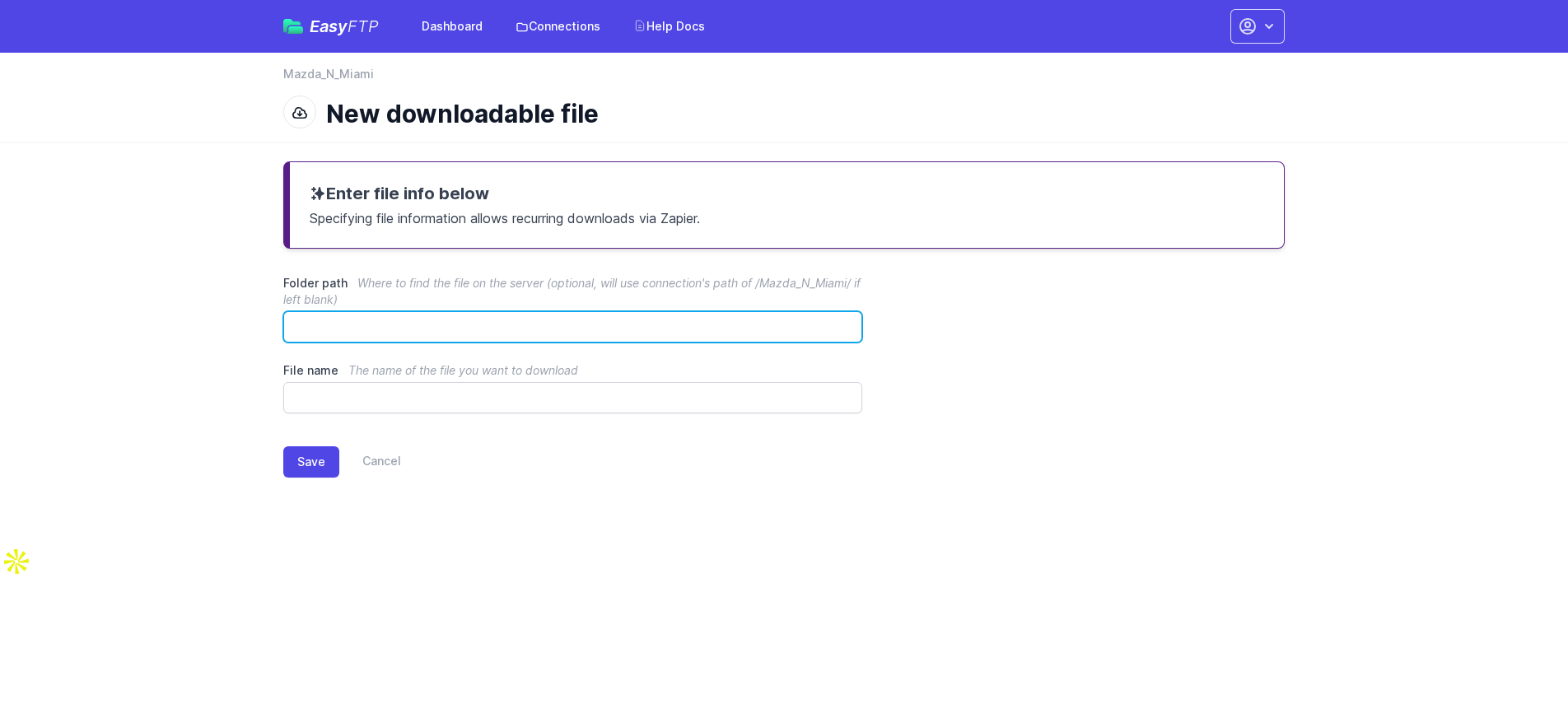
click at [674, 331] on input "Folder path Where to find the file on the server (optional, will use connection…" at bounding box center [573, 327] width 579 height 32
paste input "**********"
click at [293, 327] on input "**********" at bounding box center [573, 327] width 579 height 32
type input "**********"
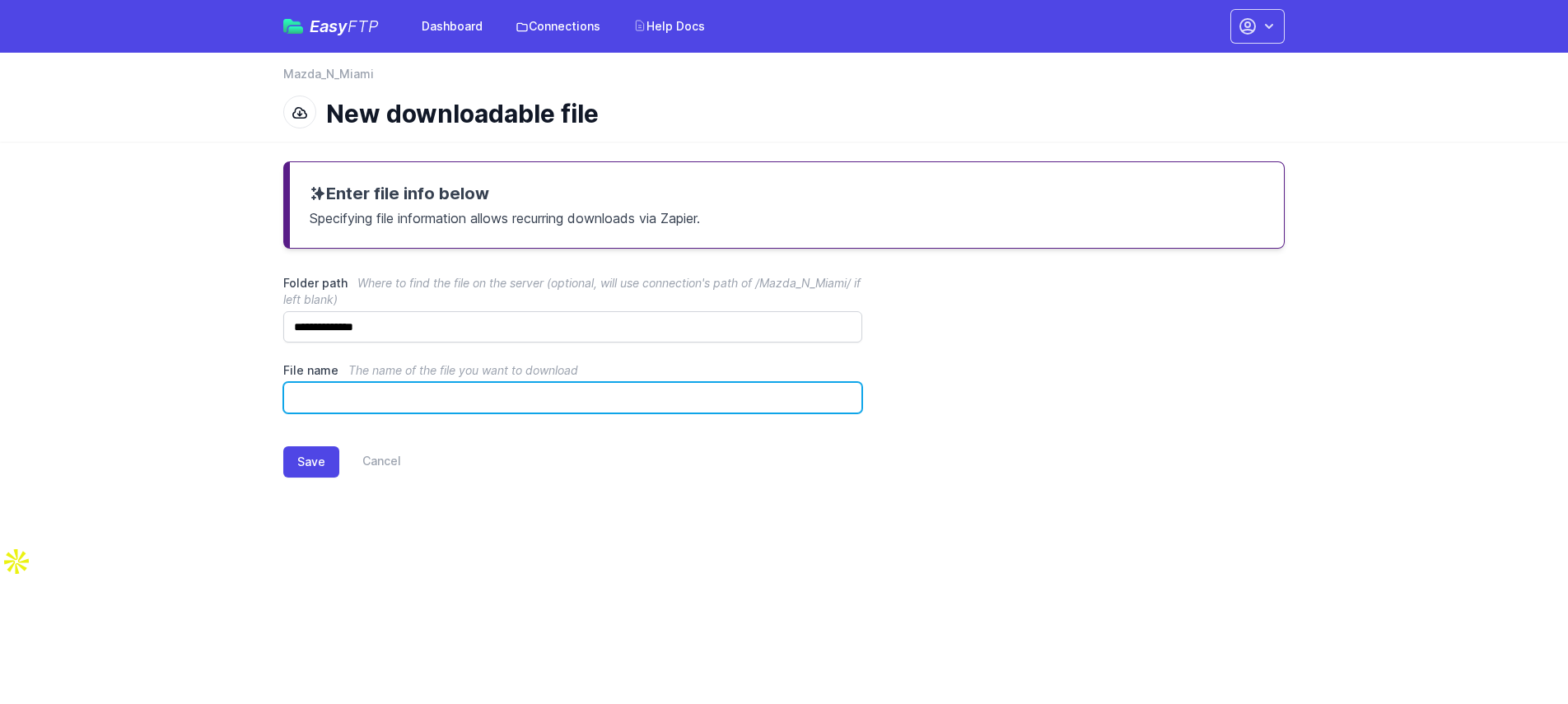
click at [731, 408] on input "File name The name of the file you want to download" at bounding box center [573, 397] width 579 height 32
paste input "**********"
drag, startPoint x: 427, startPoint y: 395, endPoint x: 213, endPoint y: 395, distance: 214.0
click at [213, 395] on main "**********" at bounding box center [784, 332] width 1568 height 382
type input "**********"
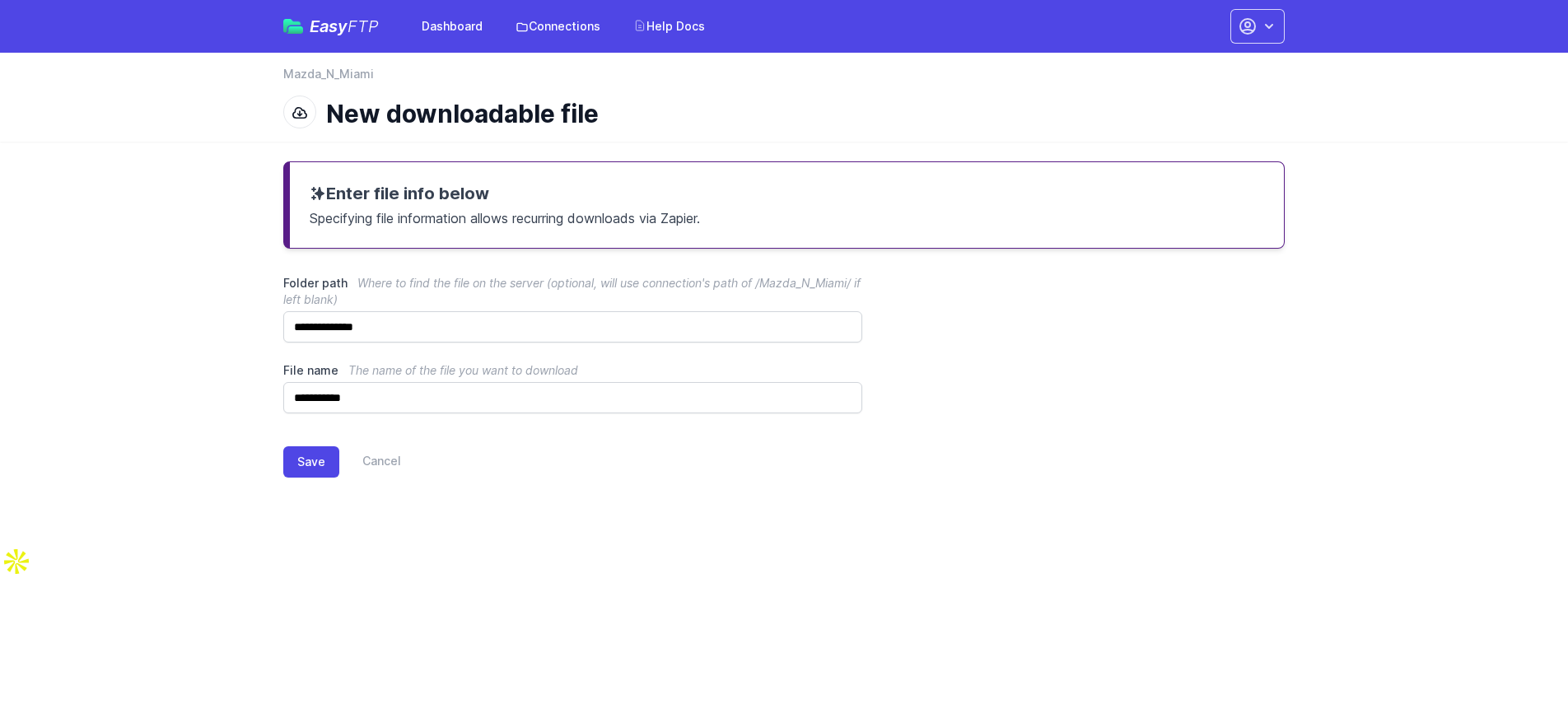
click at [208, 403] on main "**********" at bounding box center [784, 332] width 1568 height 382
click at [304, 469] on button "Save" at bounding box center [311, 462] width 56 height 32
click at [548, 20] on link "Connections" at bounding box center [558, 26] width 105 height 30
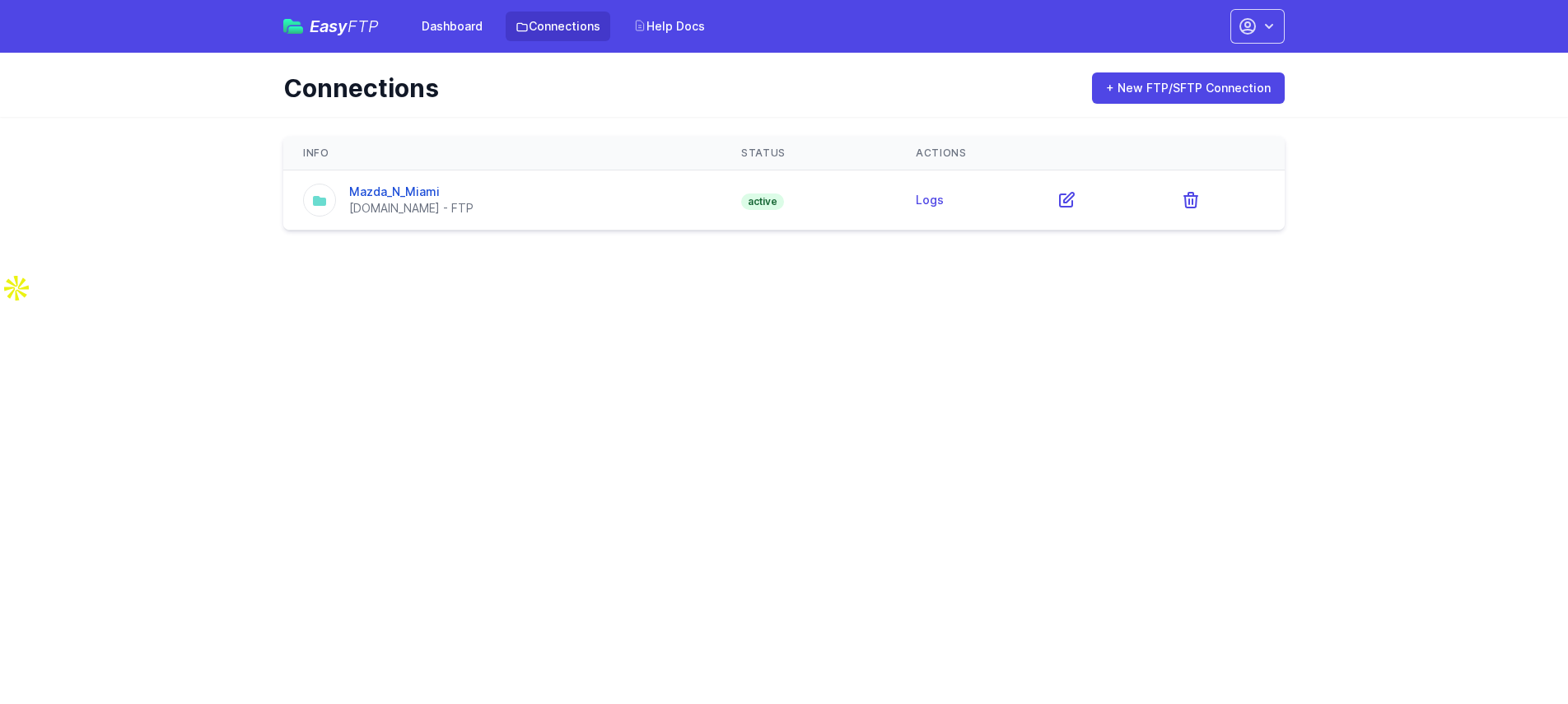
click at [419, 201] on div "ftp.drivehq.com - FTP" at bounding box center [411, 208] width 124 height 16
click at [419, 185] on link "Mazda_N_Miami" at bounding box center [394, 191] width 90 height 14
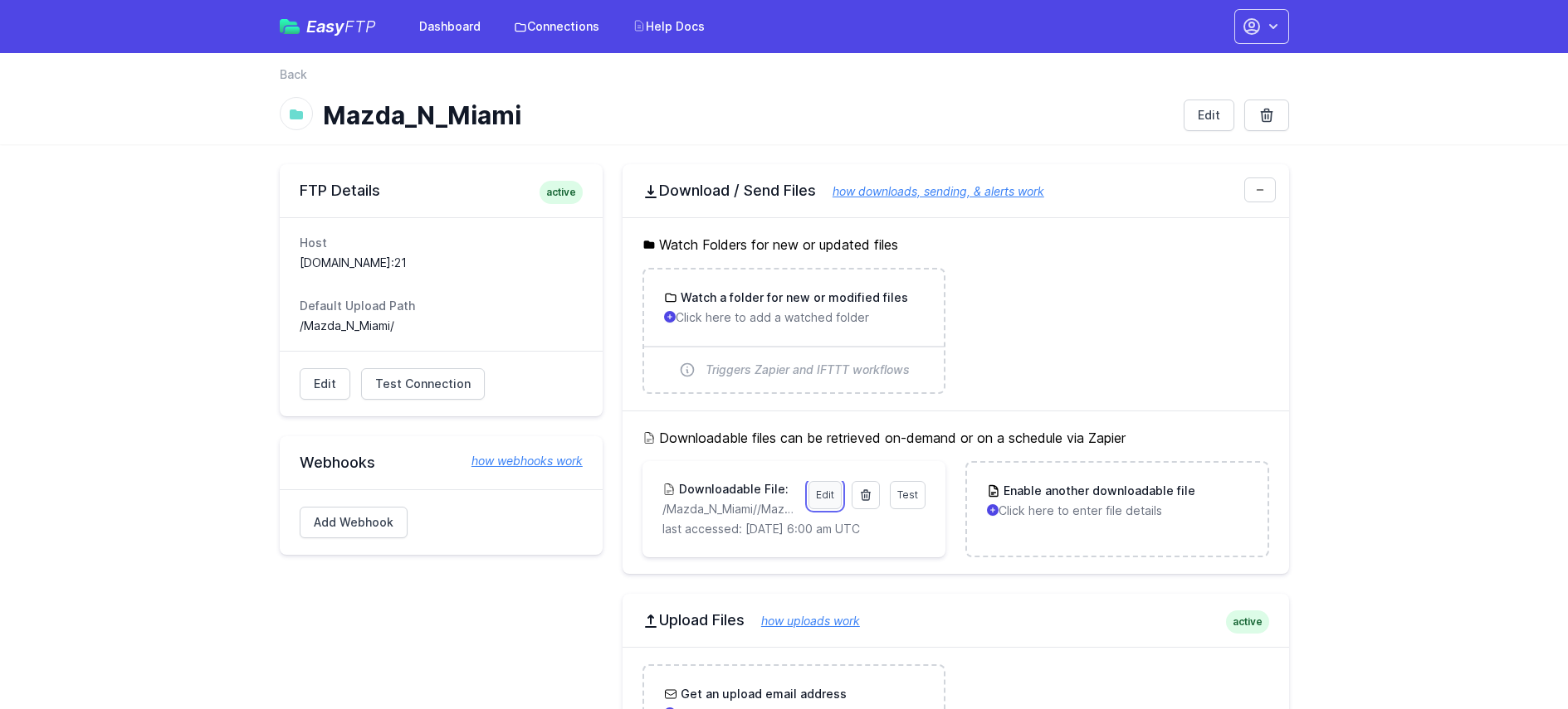
click at [821, 494] on link "Edit" at bounding box center [825, 495] width 33 height 28
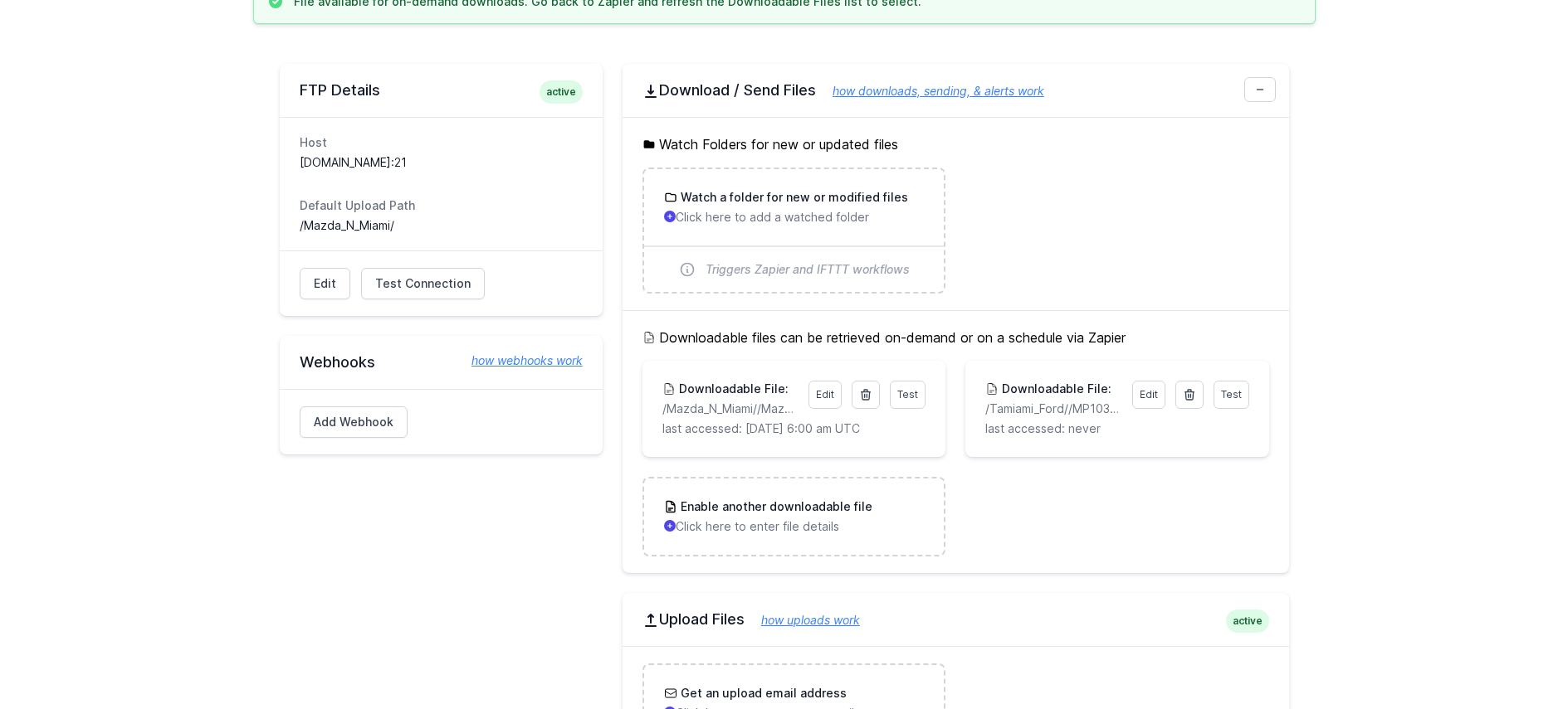
scroll to position [246, 0]
